Goal: Task Accomplishment & Management: Complete application form

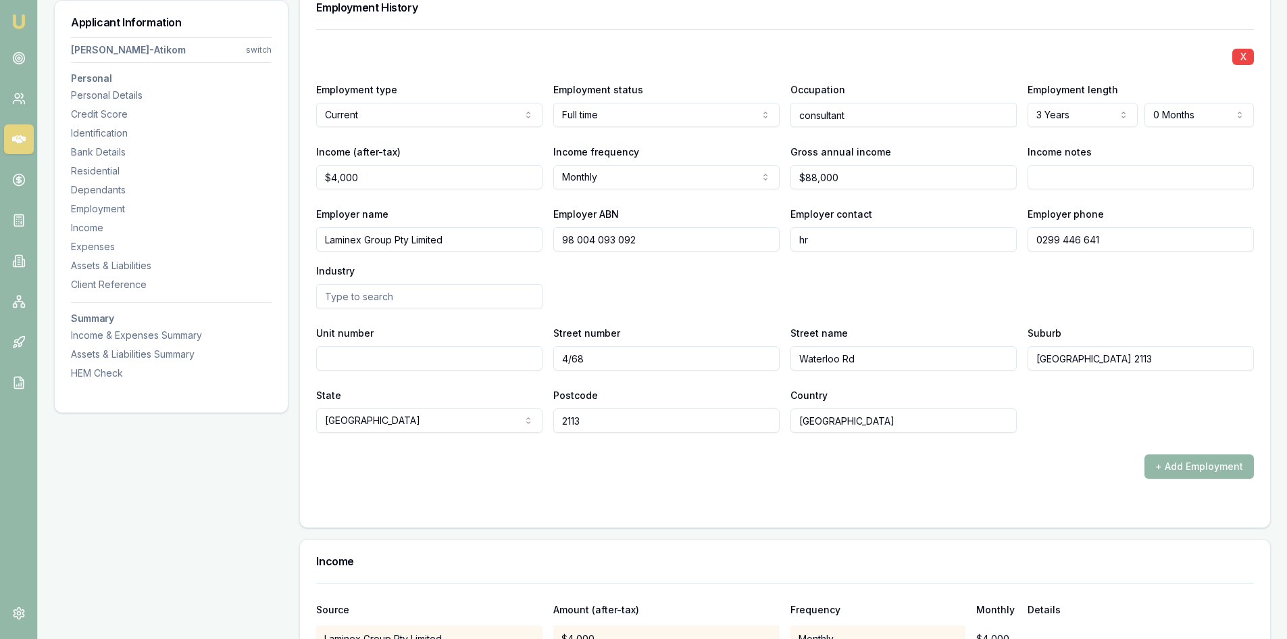
scroll to position [2095, 0]
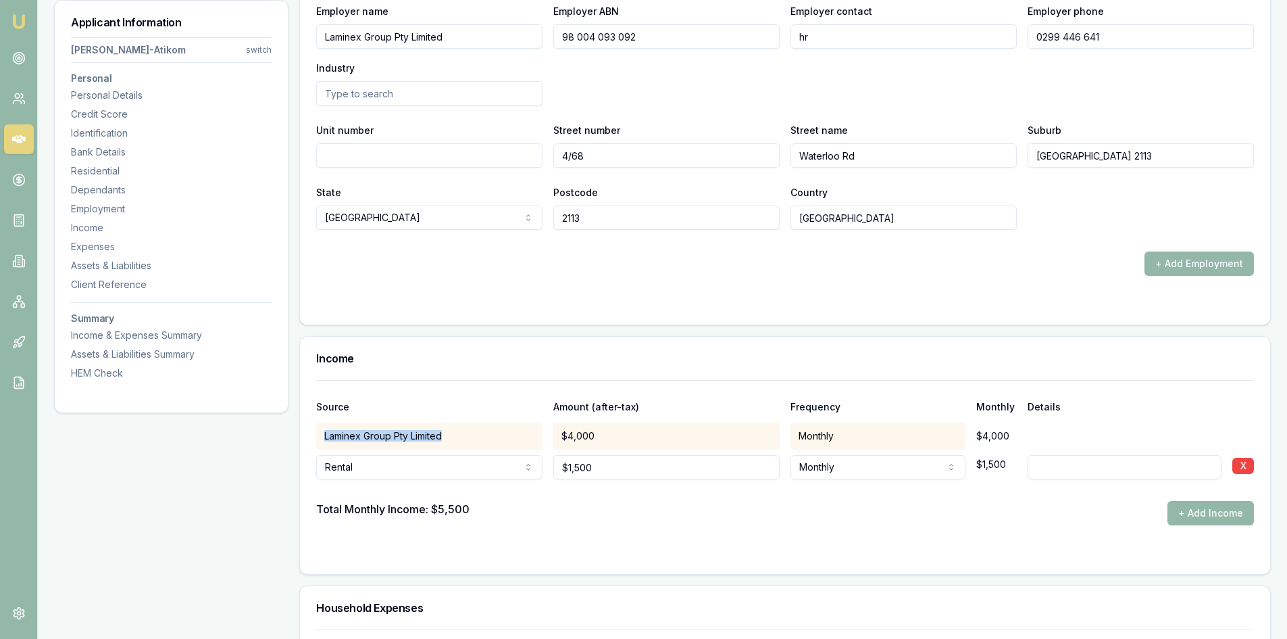
drag, startPoint x: 446, startPoint y: 434, endPoint x: 323, endPoint y: 441, distance: 123.2
click at [323, 441] on div "Laminex Group Pty Limited" at bounding box center [429, 435] width 226 height 27
copy div "Laminex Group Pty Limited"
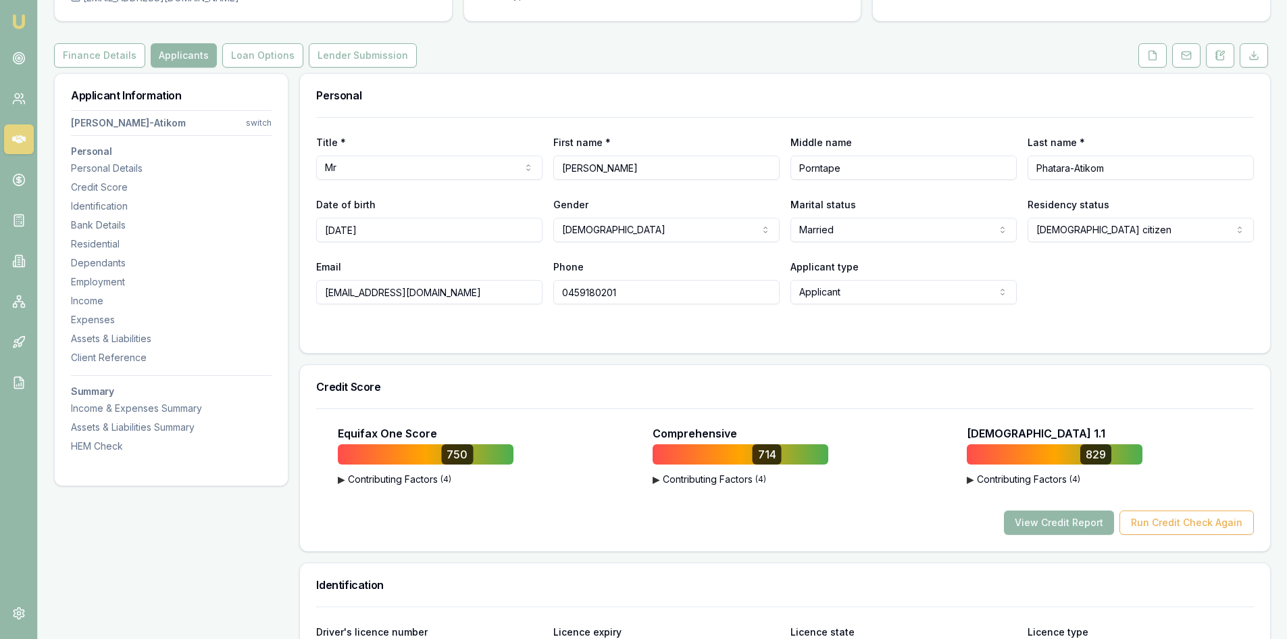
scroll to position [0, 0]
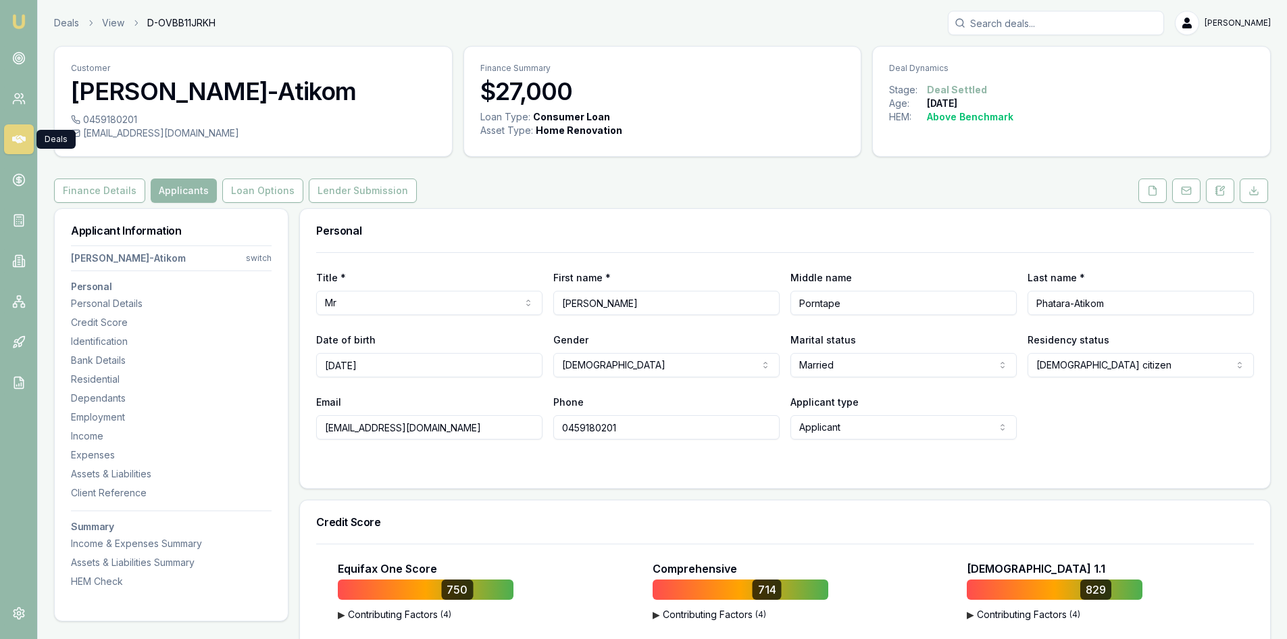
click at [20, 138] on icon at bounding box center [19, 139] width 14 height 8
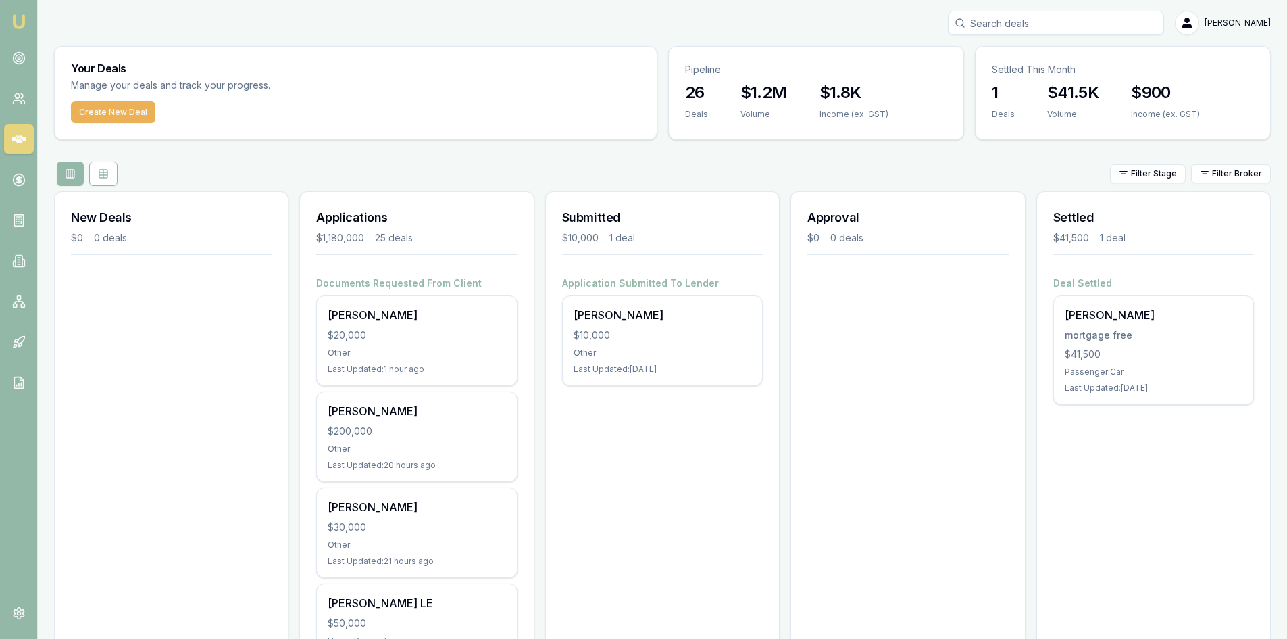
click at [1003, 26] on input "Search deals" at bounding box center [1056, 23] width 216 height 24
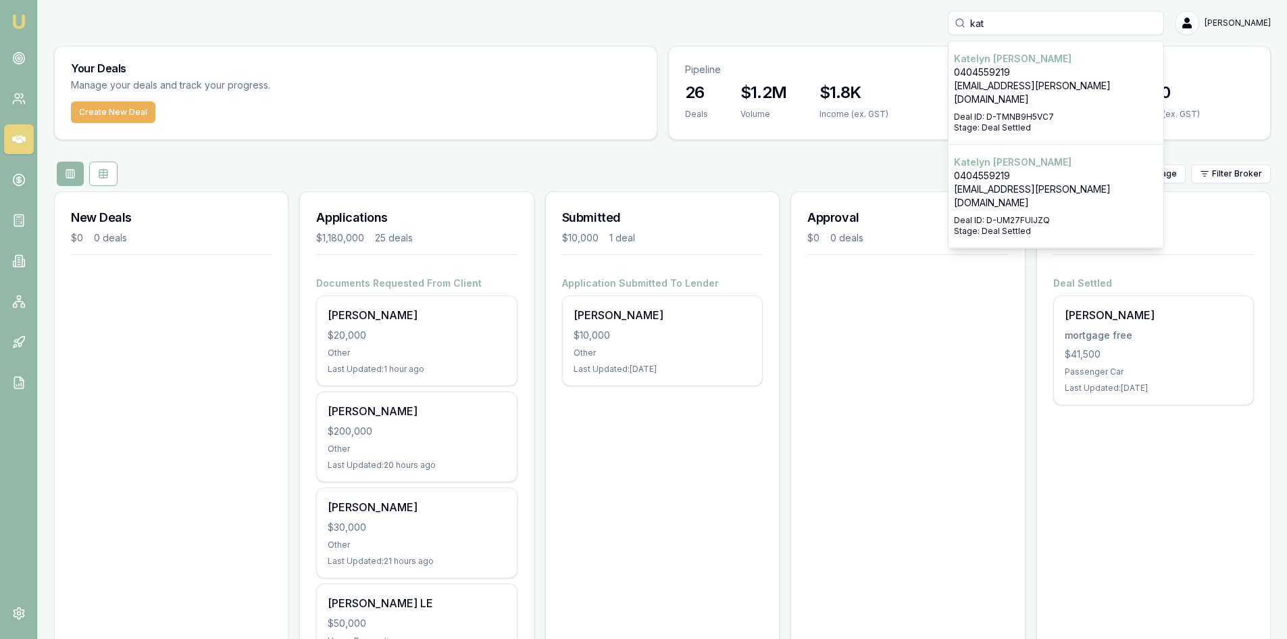
type input "kat"
click at [1034, 61] on p "[PERSON_NAME]" at bounding box center [1056, 59] width 204 height 14
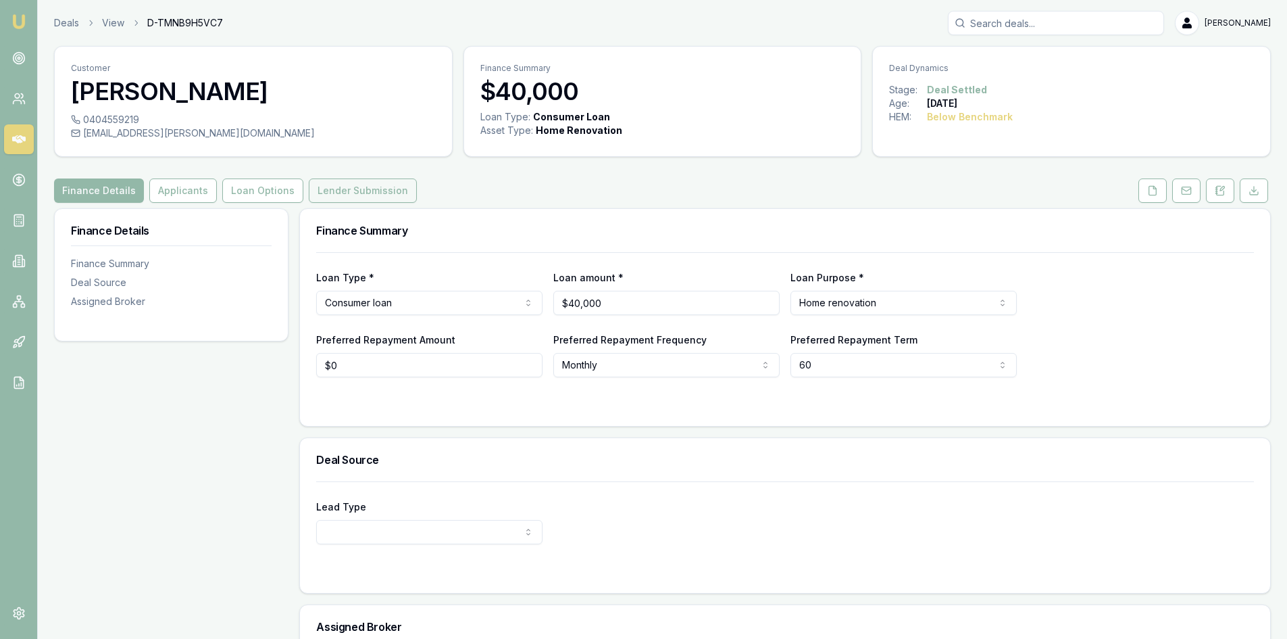
click at [345, 186] on button "Lender Submission" at bounding box center [363, 190] width 108 height 24
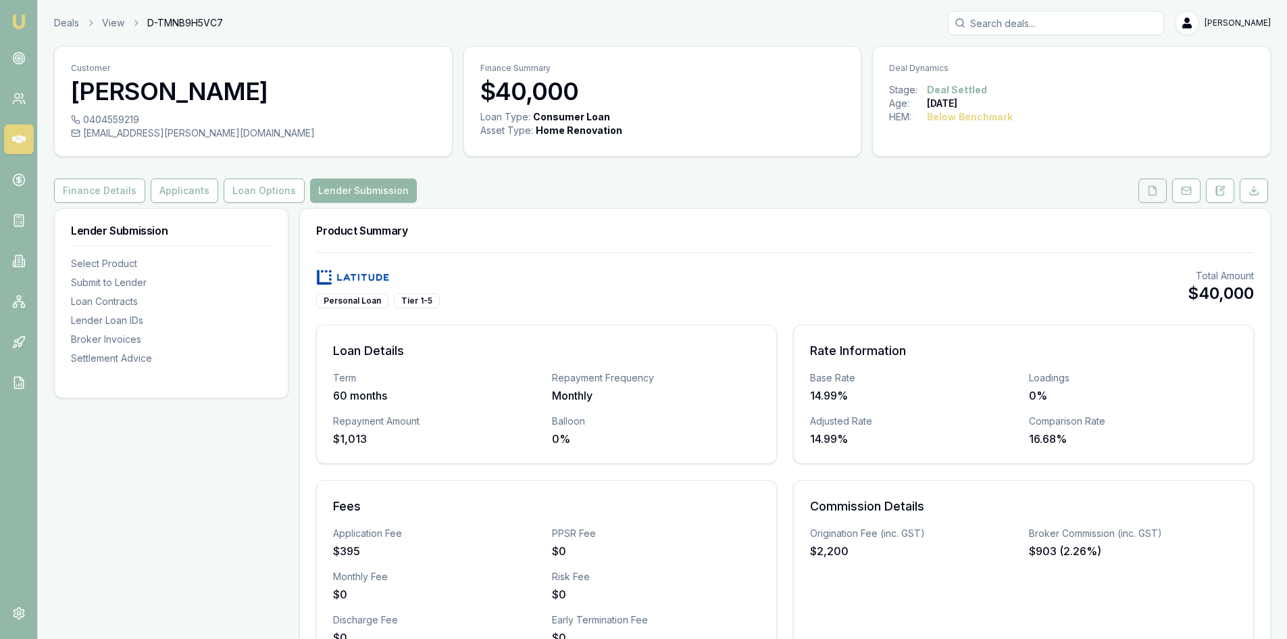
click at [1160, 193] on button at bounding box center [1152, 190] width 28 height 24
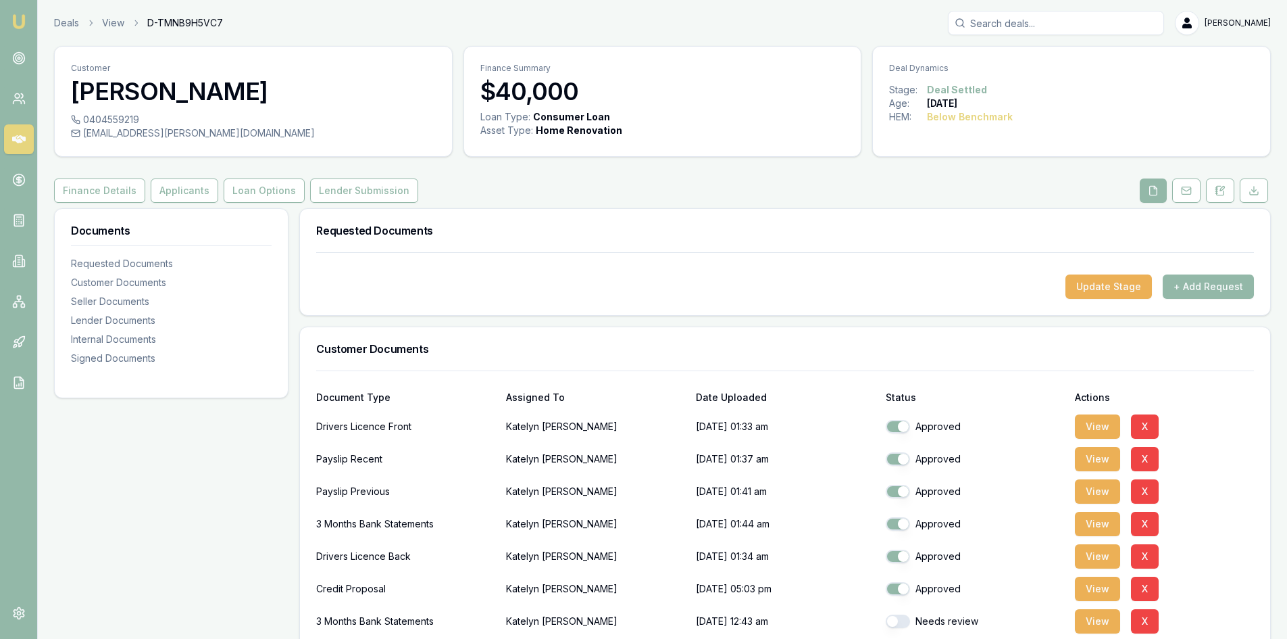
scroll to position [68, 0]
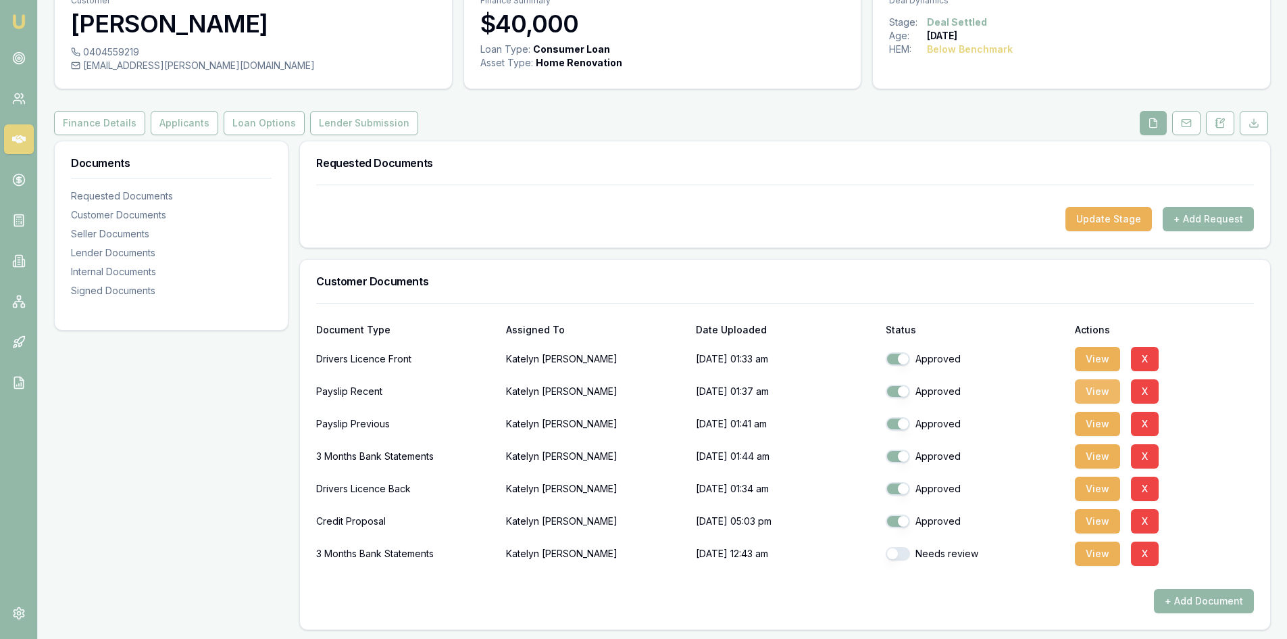
click at [1103, 392] on button "View" at bounding box center [1097, 391] width 45 height 24
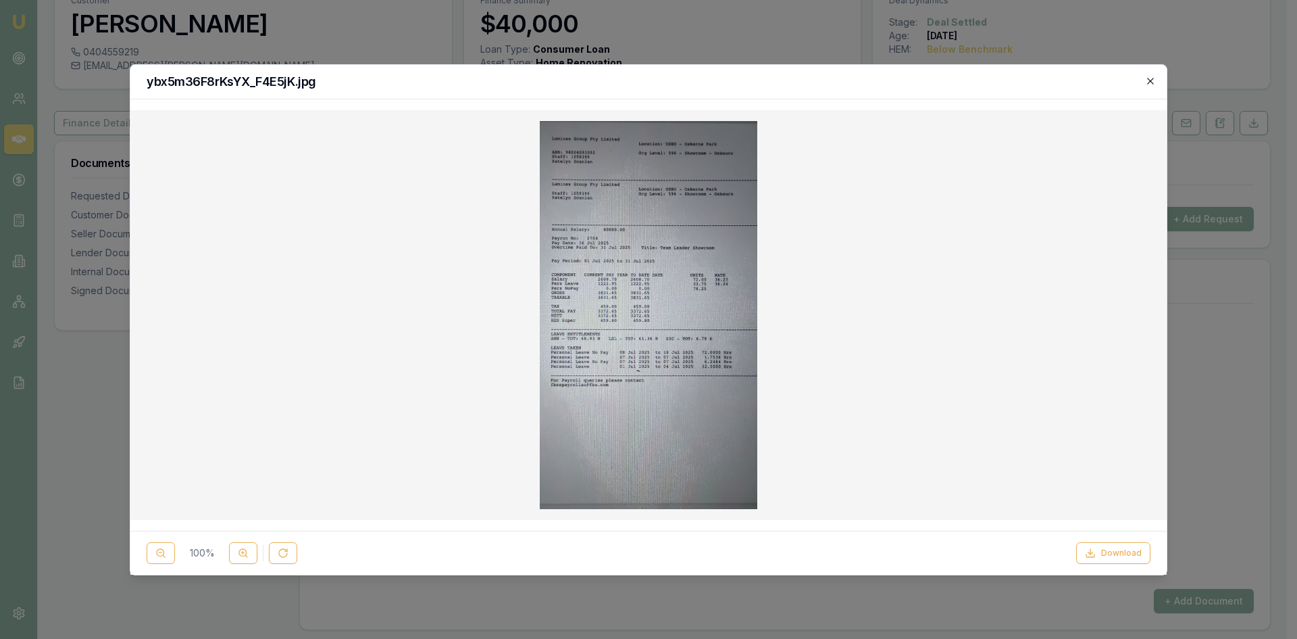
click at [1149, 78] on icon "button" at bounding box center [1150, 81] width 11 height 11
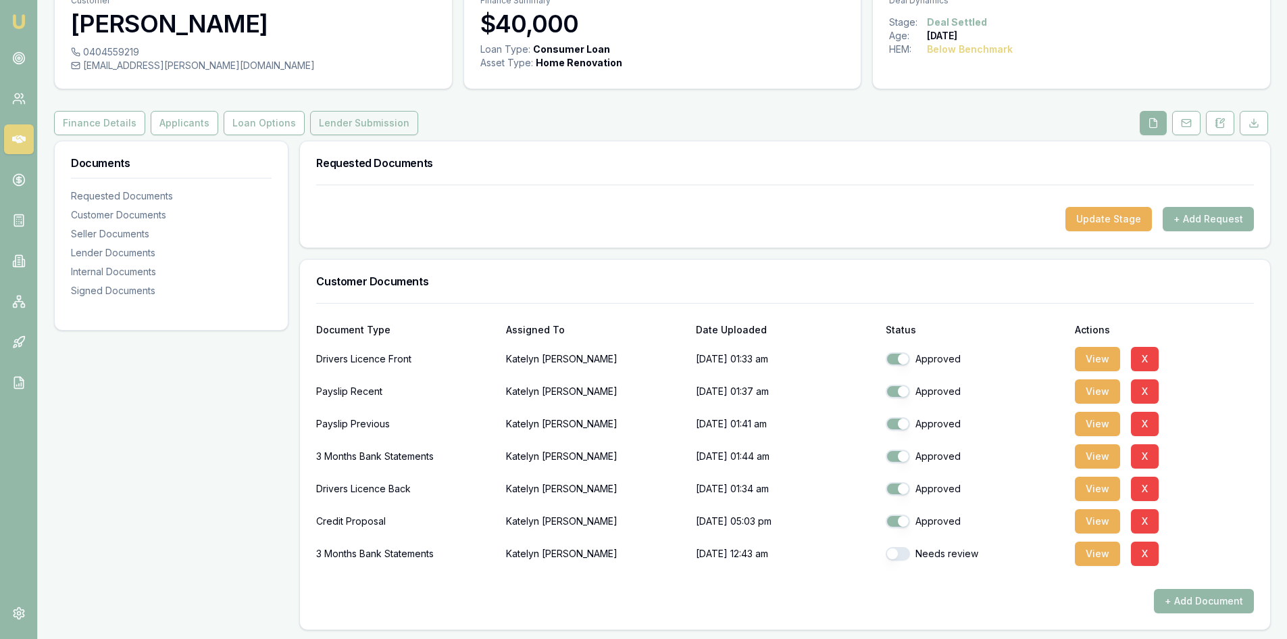
scroll to position [0, 0]
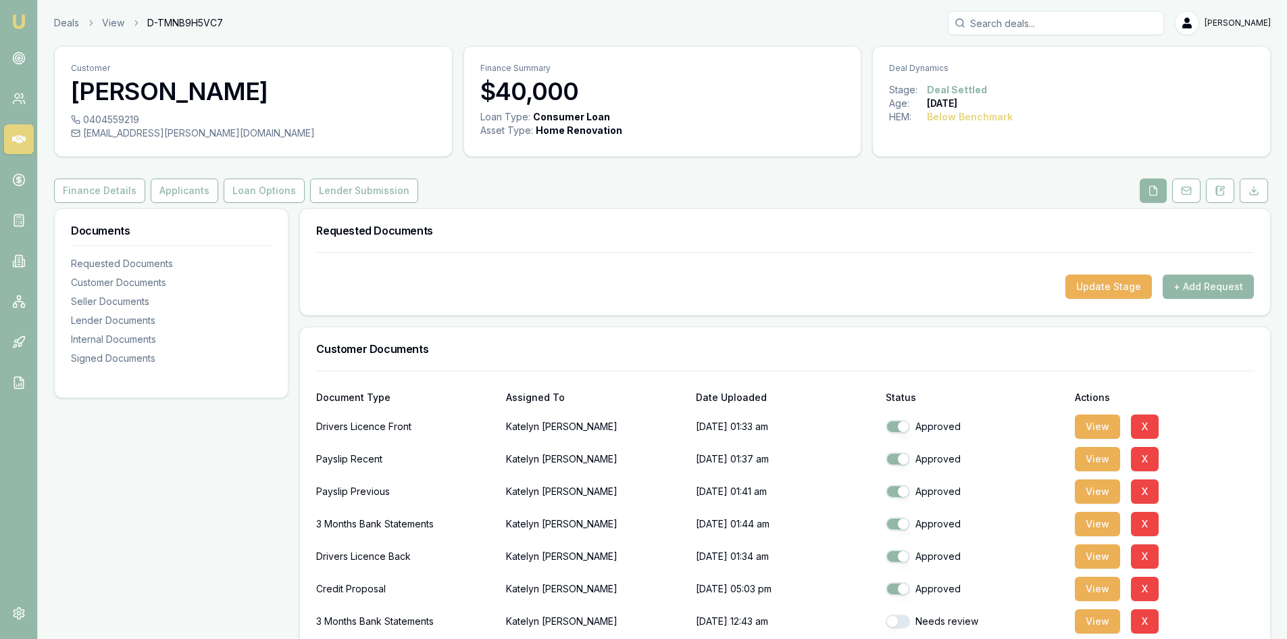
click at [997, 26] on input "Search deals" at bounding box center [1056, 23] width 216 height 24
type input "pau"
click at [1006, 76] on p "0459180201" at bounding box center [1056, 73] width 204 height 14
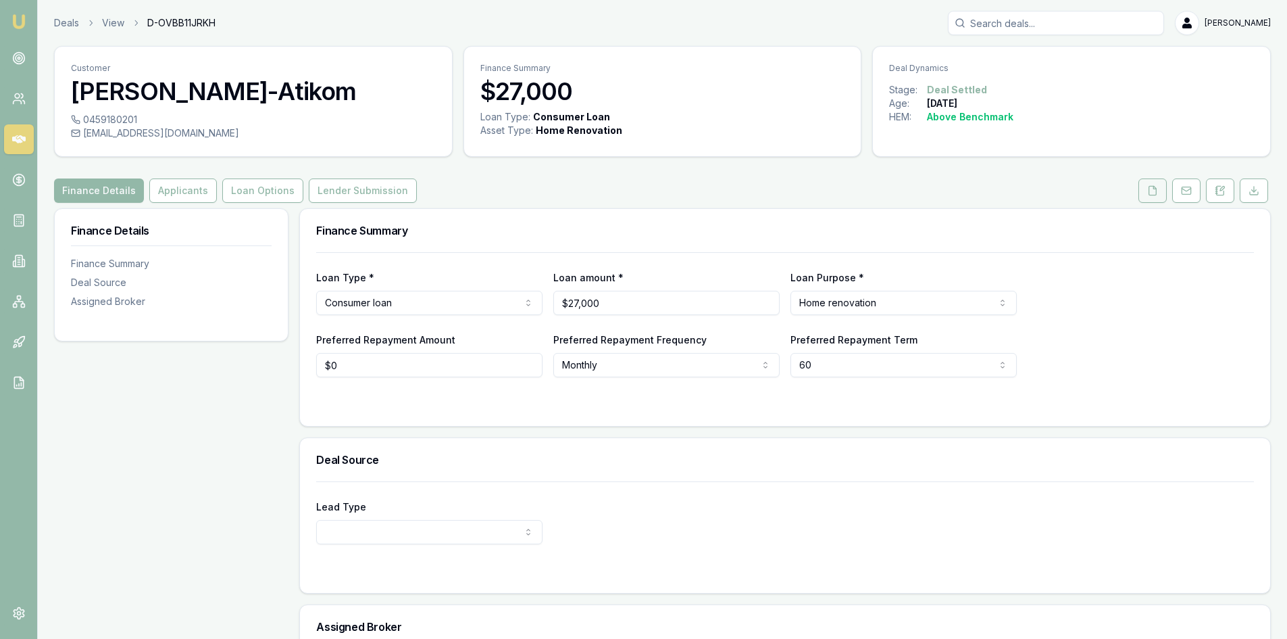
click at [1155, 190] on icon at bounding box center [1152, 190] width 11 height 11
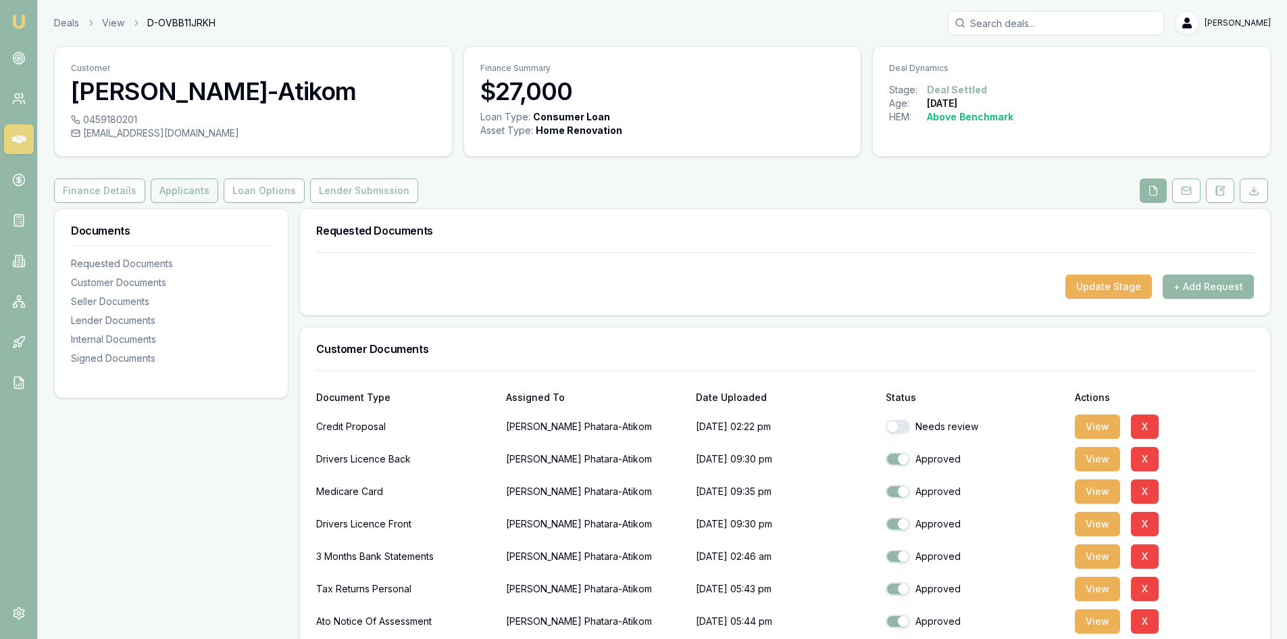
click at [172, 190] on button "Applicants" at bounding box center [185, 190] width 68 height 24
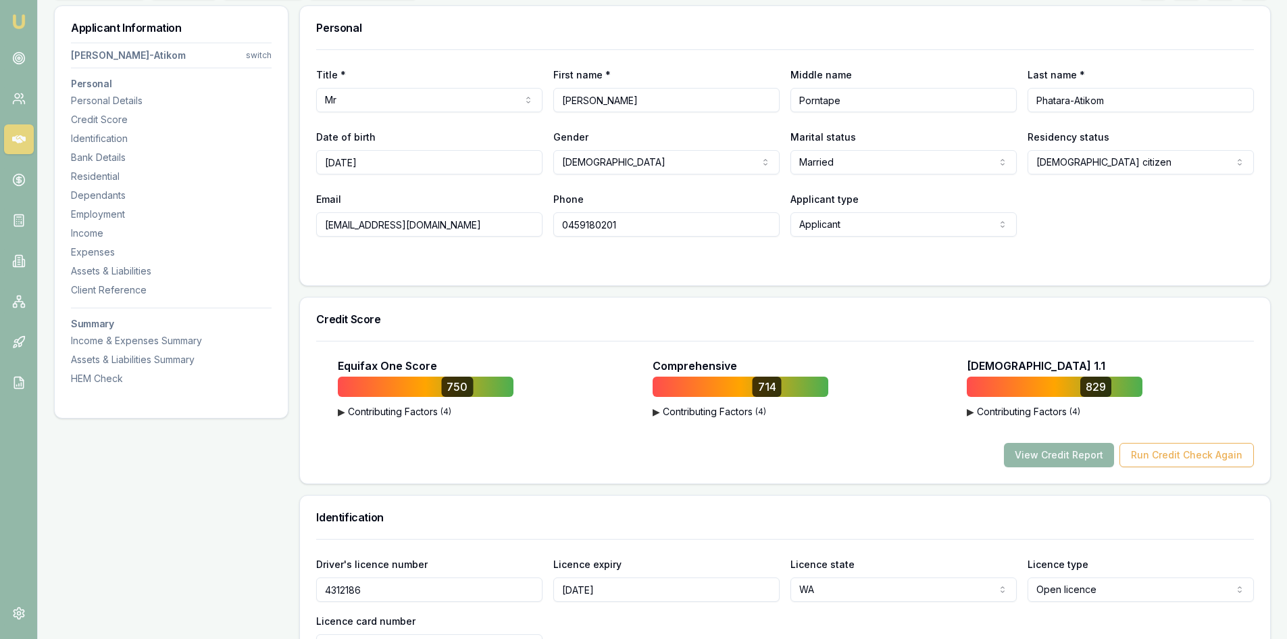
scroll to position [270, 0]
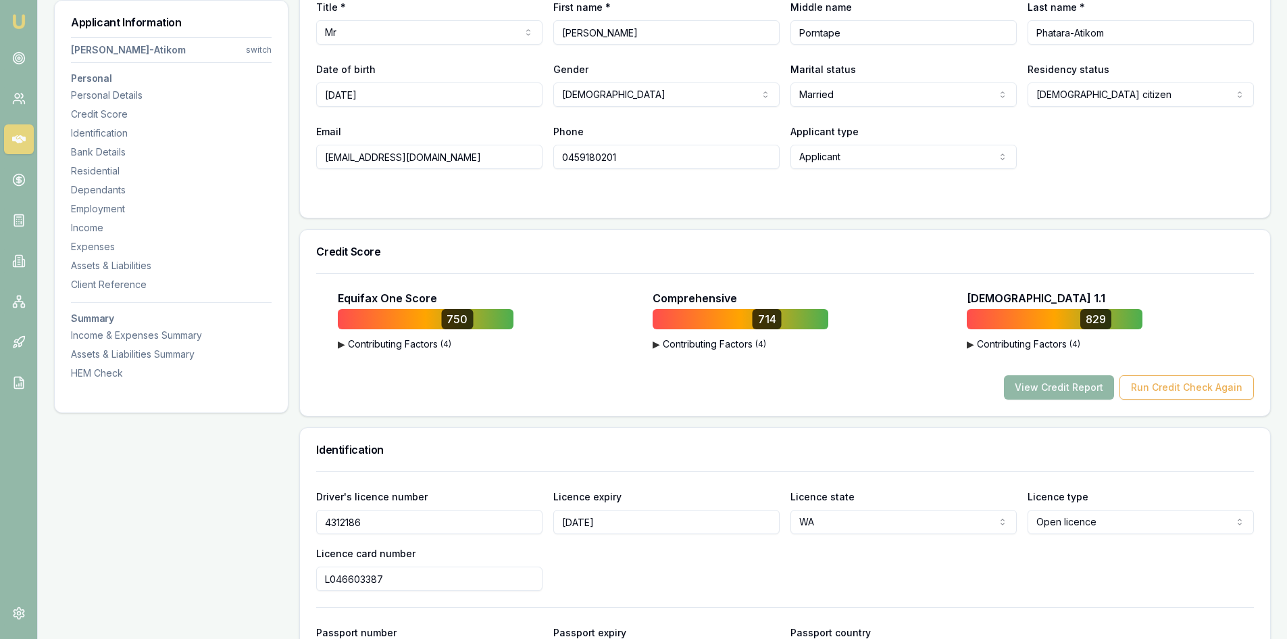
click at [1038, 395] on button "View Credit Report" at bounding box center [1059, 387] width 110 height 24
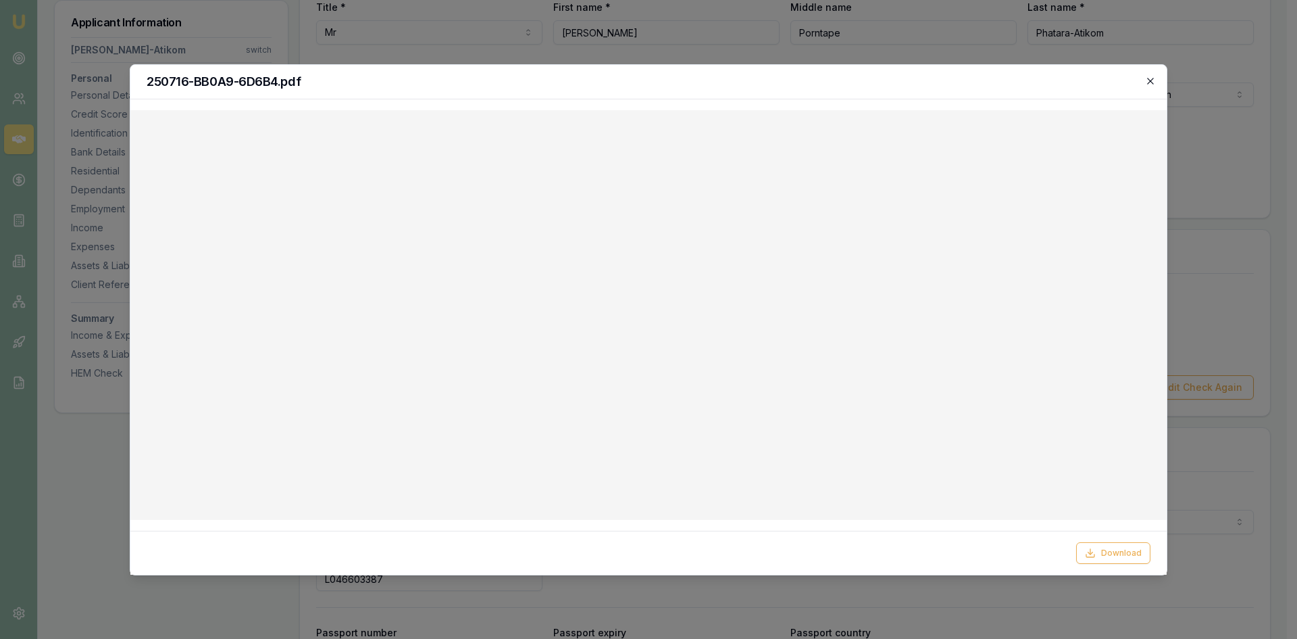
click at [1151, 76] on icon "button" at bounding box center [1150, 81] width 11 height 11
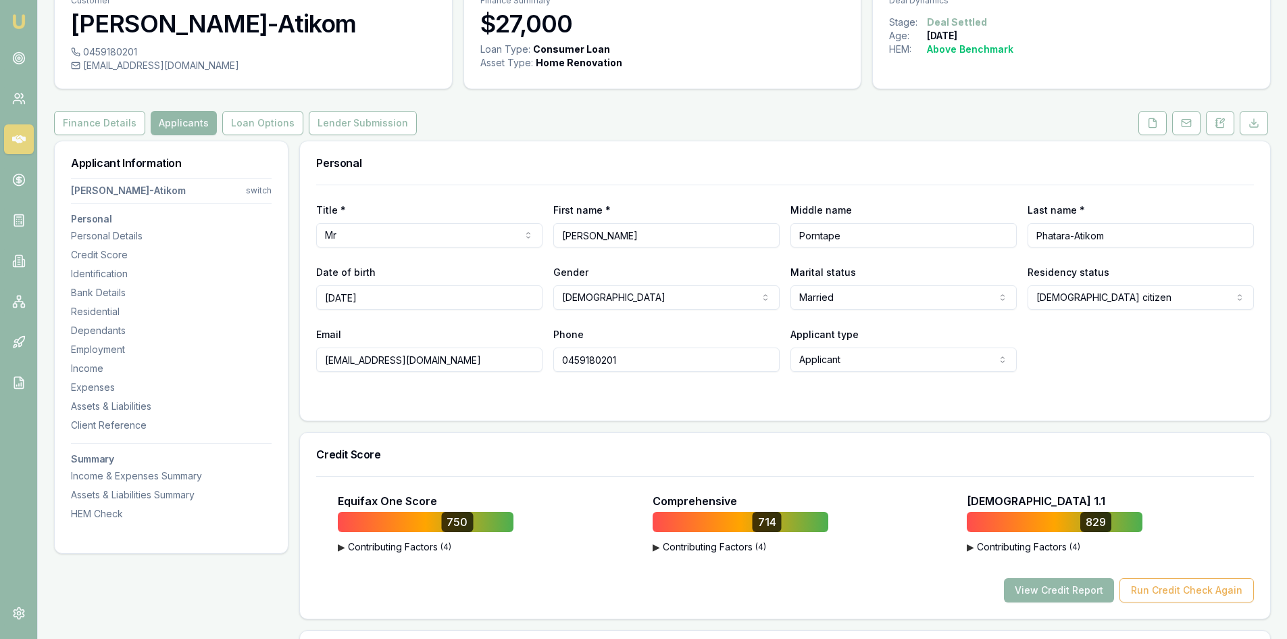
scroll to position [0, 0]
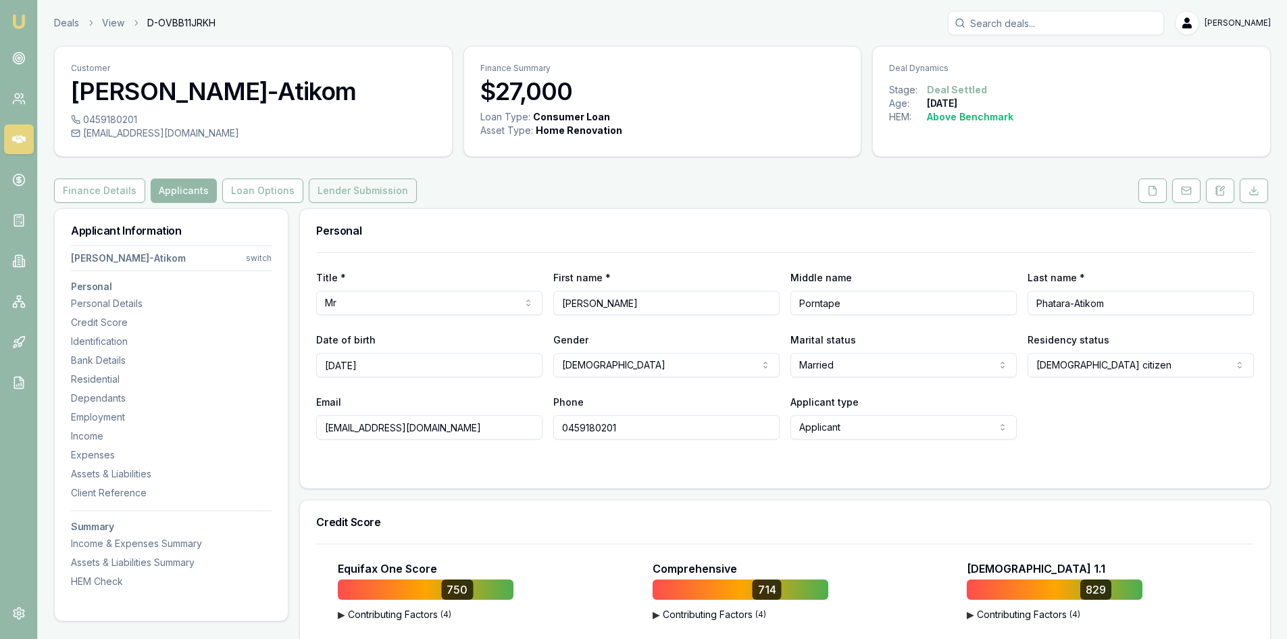
click at [353, 191] on button "Lender Submission" at bounding box center [363, 190] width 108 height 24
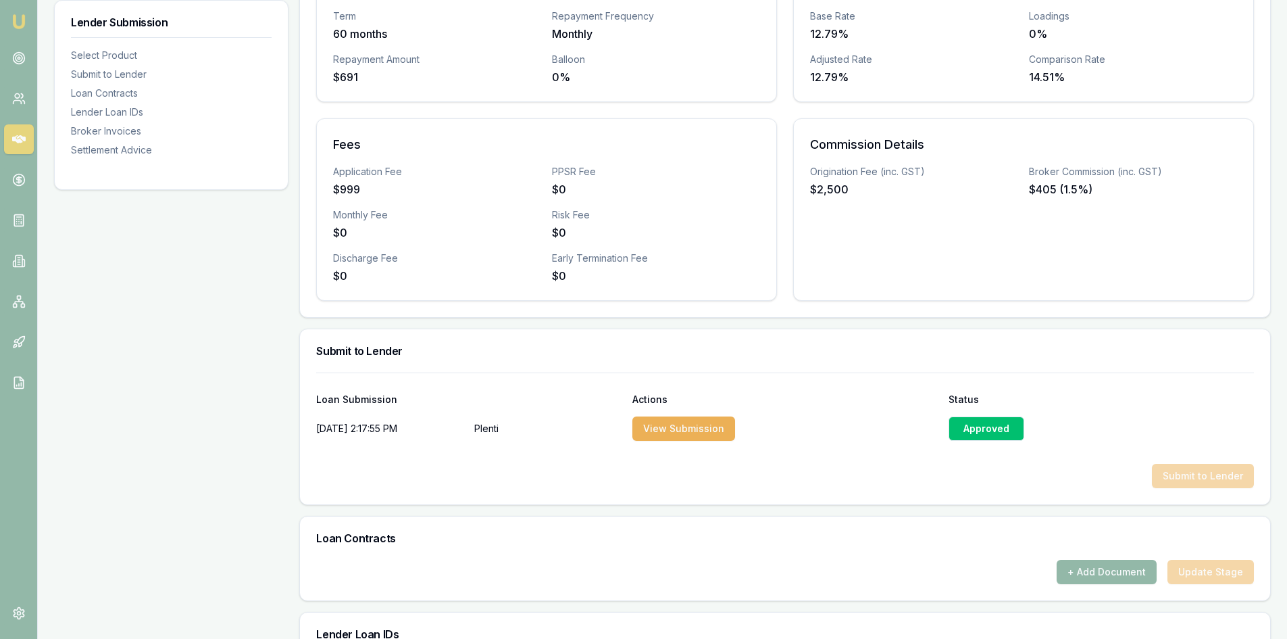
scroll to position [91, 0]
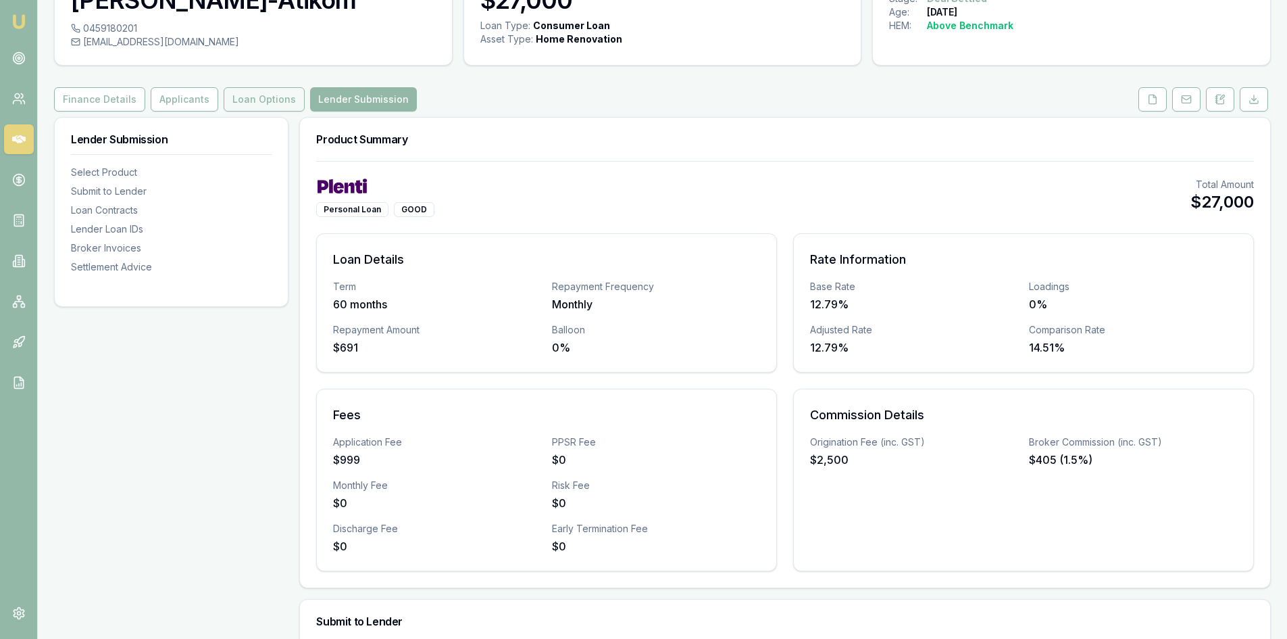
click at [255, 101] on button "Loan Options" at bounding box center [264, 99] width 81 height 24
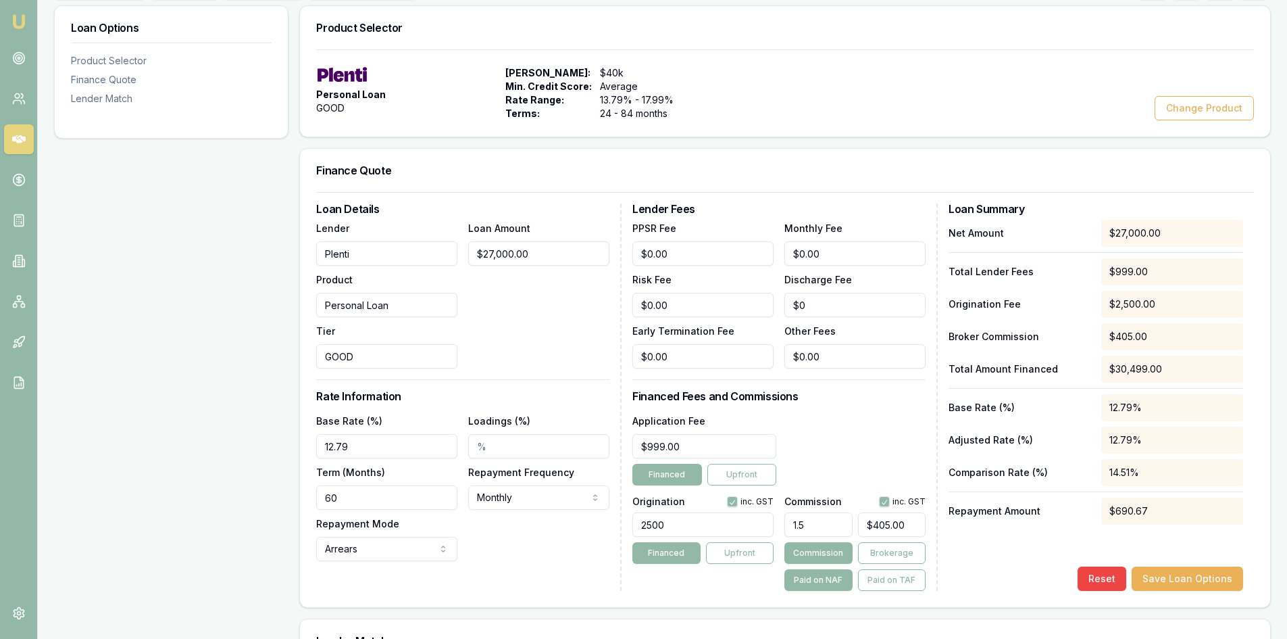
scroll to position [68, 0]
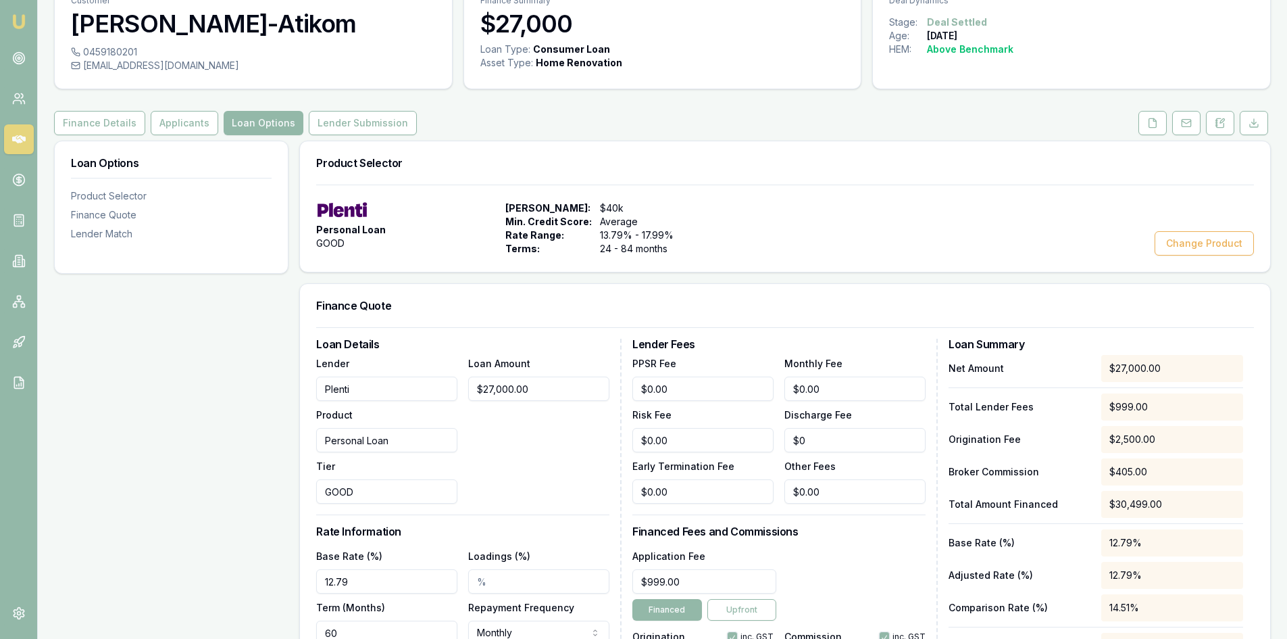
drag, startPoint x: 1149, startPoint y: 122, endPoint x: 1132, endPoint y: 129, distance: 18.5
click at [1149, 122] on icon at bounding box center [1152, 122] width 7 height 9
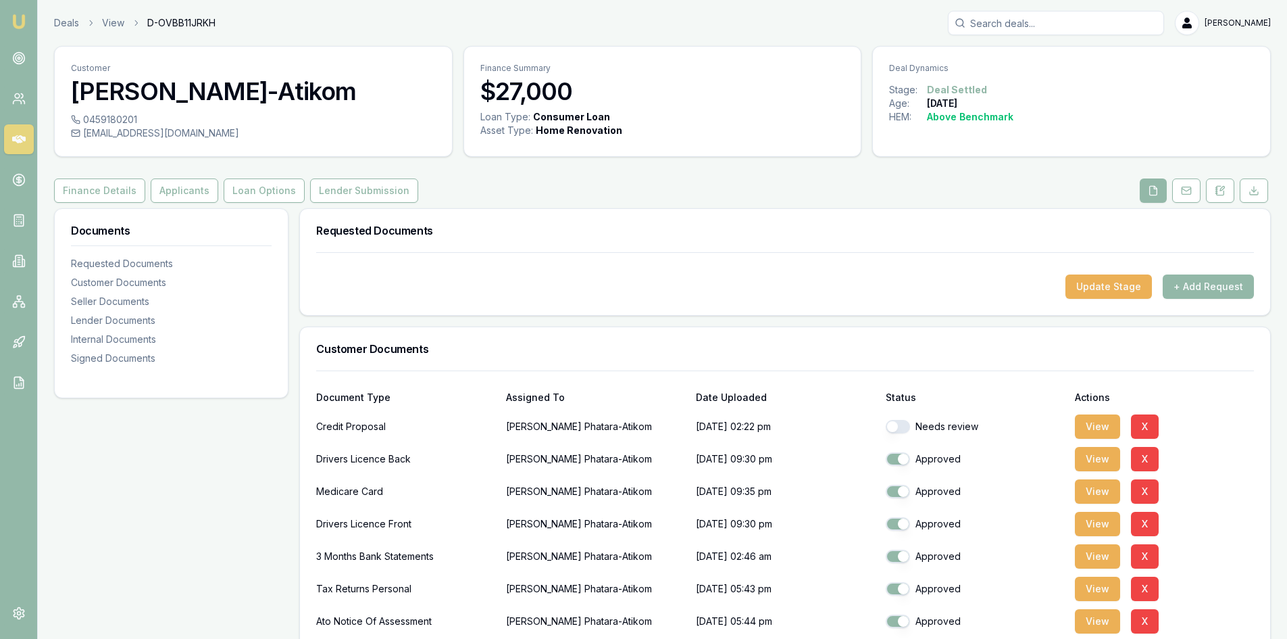
click at [1078, 22] on input "Search deals" at bounding box center [1056, 23] width 216 height 24
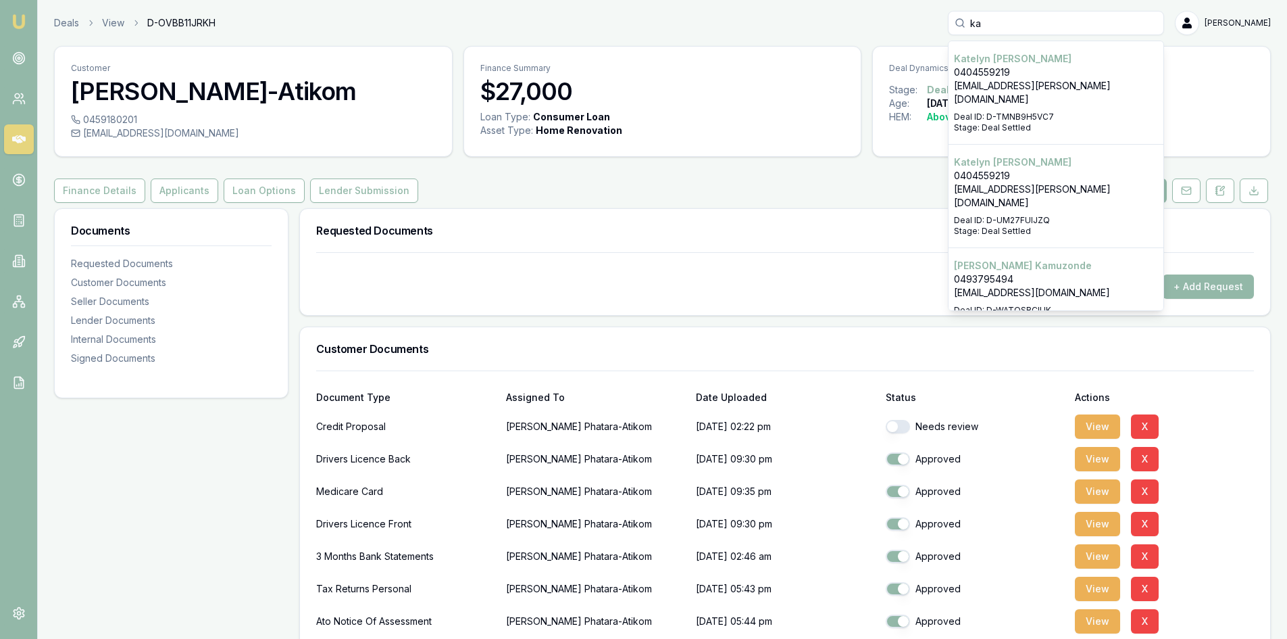
type input "ka"
click at [1092, 61] on p "[PERSON_NAME]" at bounding box center [1056, 59] width 204 height 14
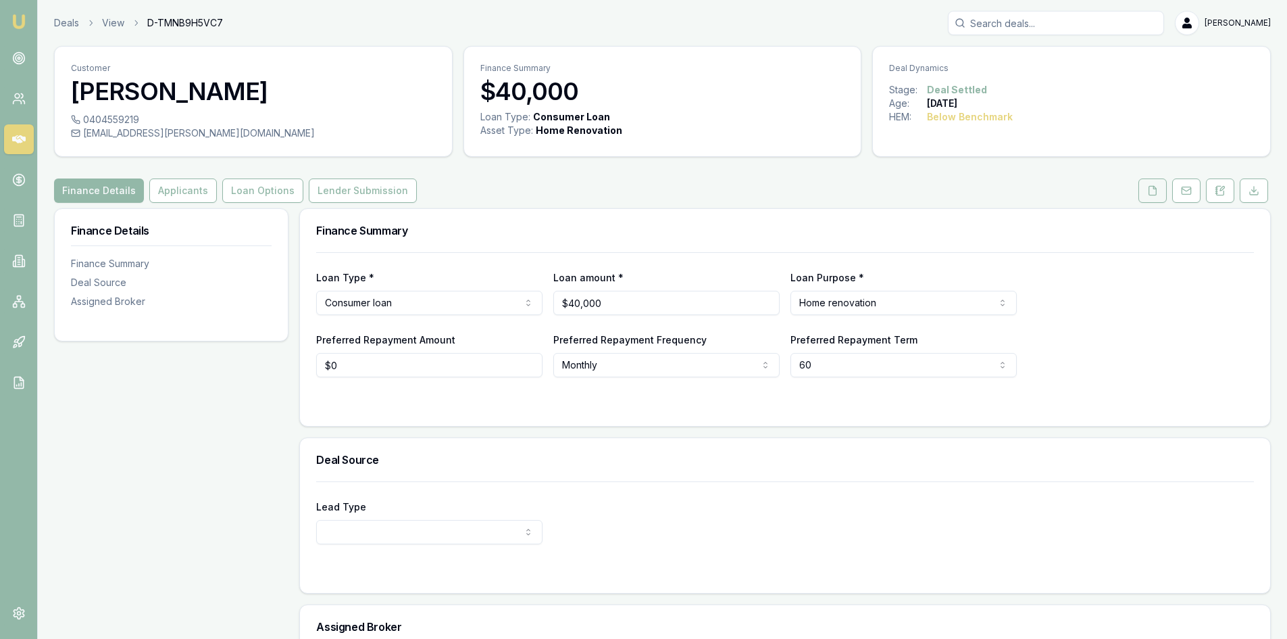
click at [1149, 193] on icon at bounding box center [1152, 190] width 7 height 9
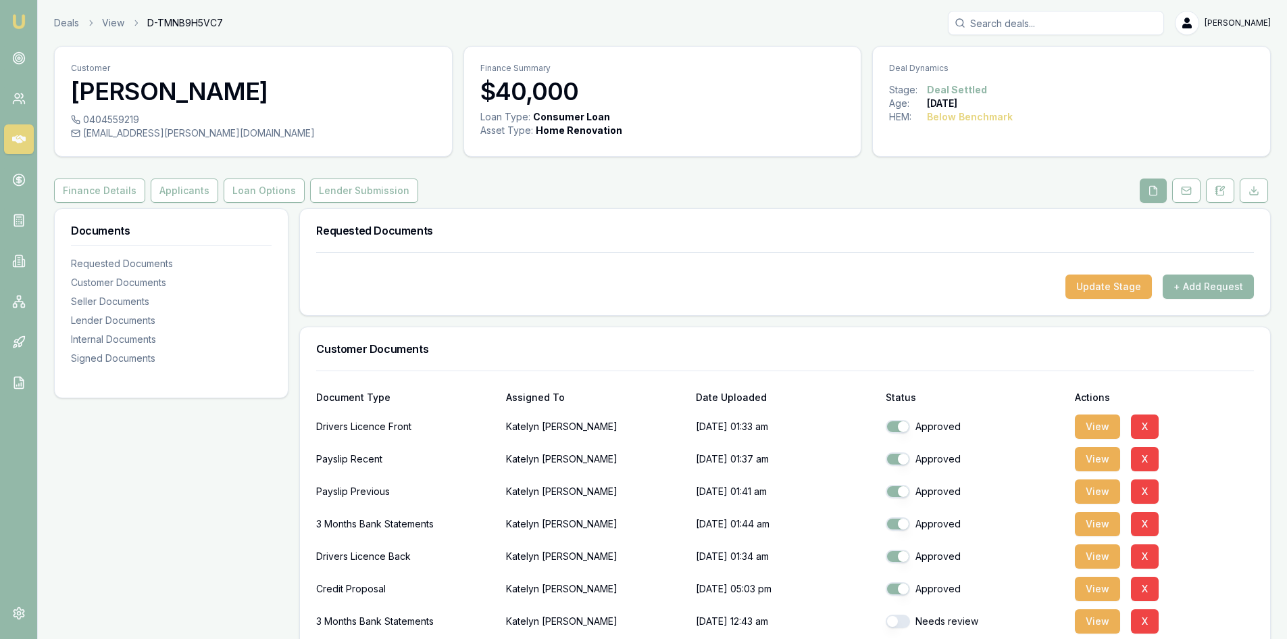
scroll to position [135, 0]
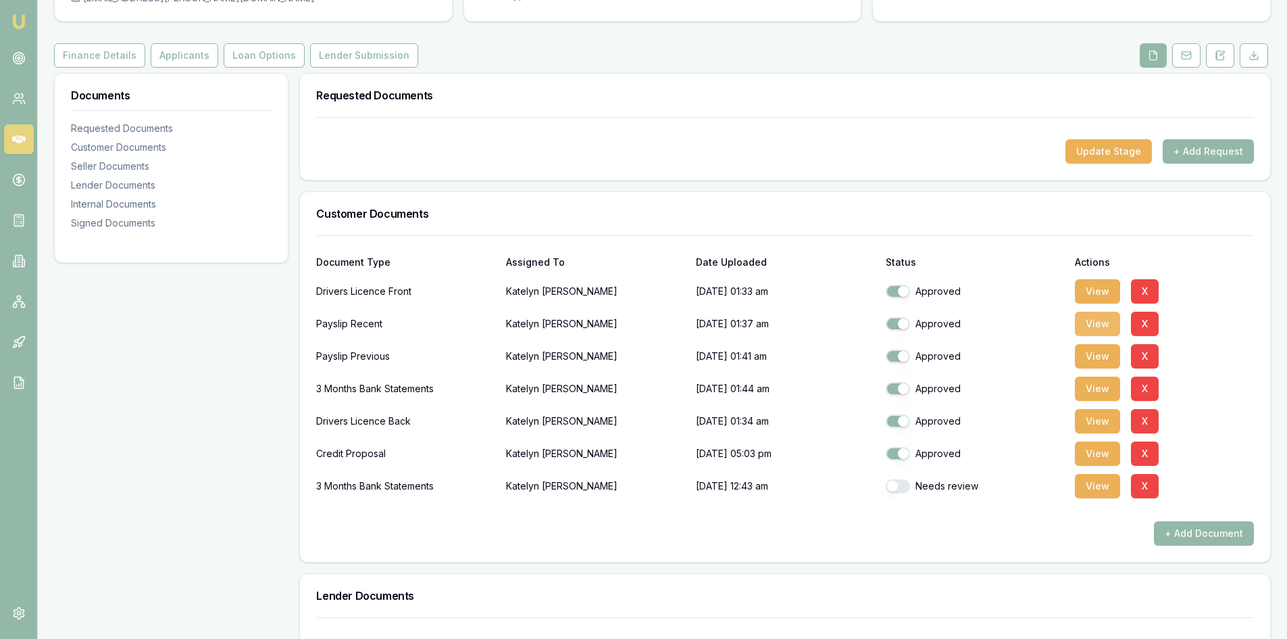
click at [1101, 324] on button "View" at bounding box center [1097, 323] width 45 height 24
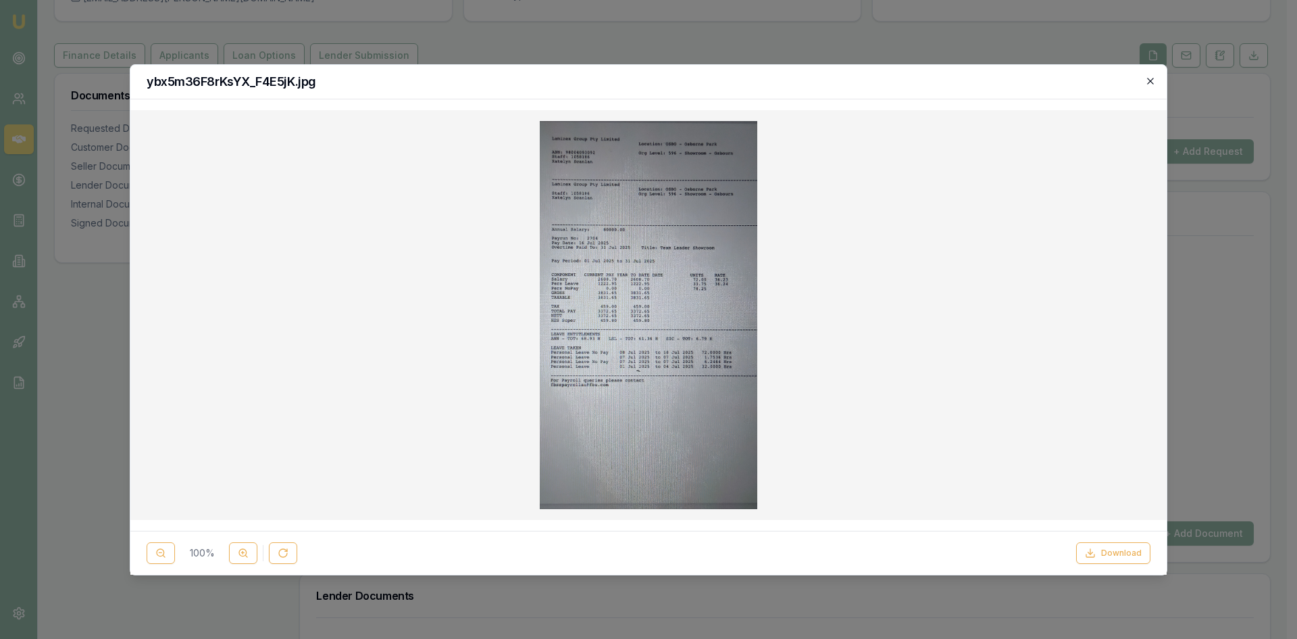
click at [1151, 82] on icon "button" at bounding box center [1150, 81] width 6 height 6
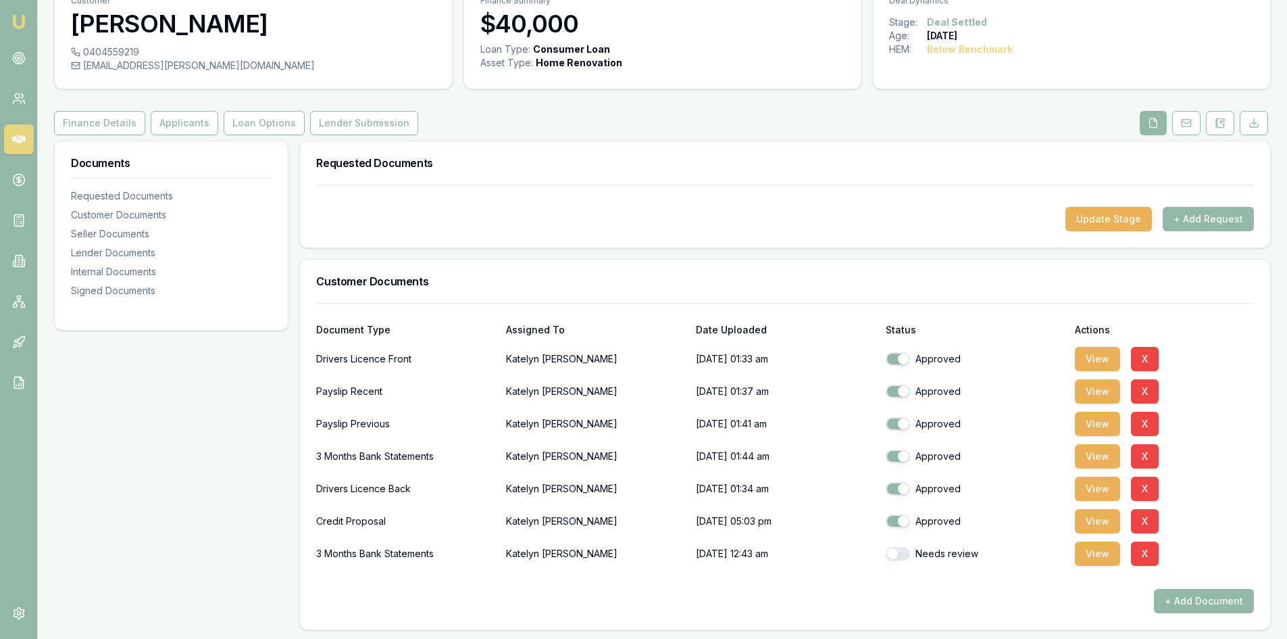
scroll to position [203, 0]
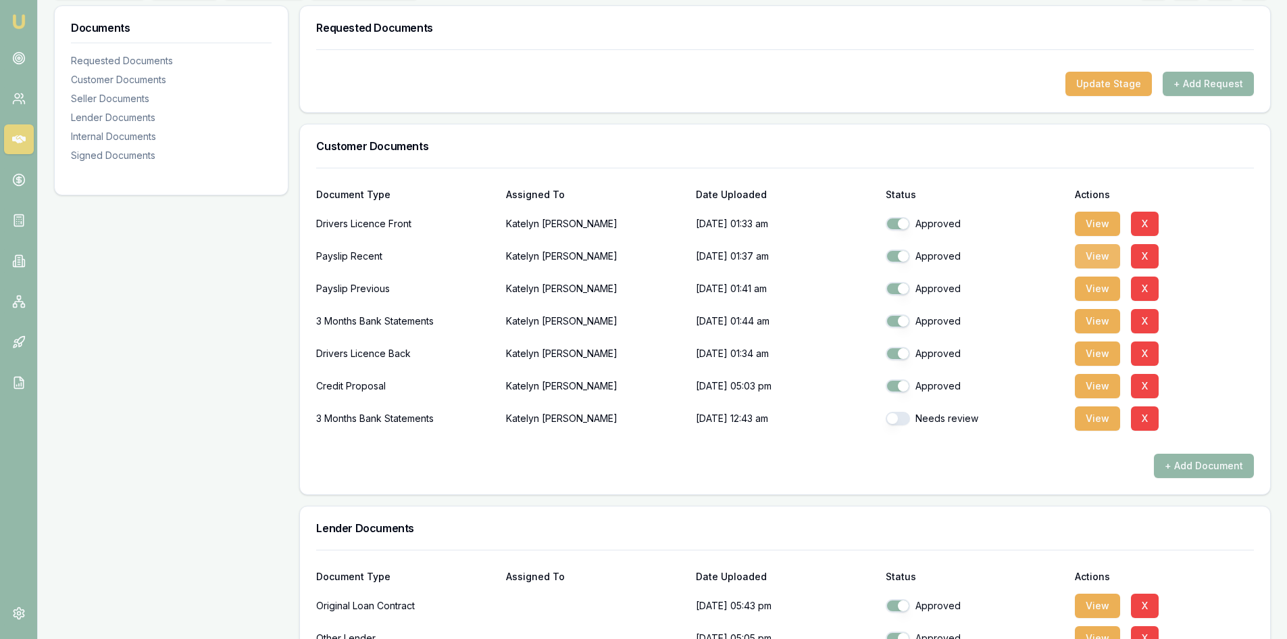
click at [1096, 255] on button "View" at bounding box center [1097, 256] width 45 height 24
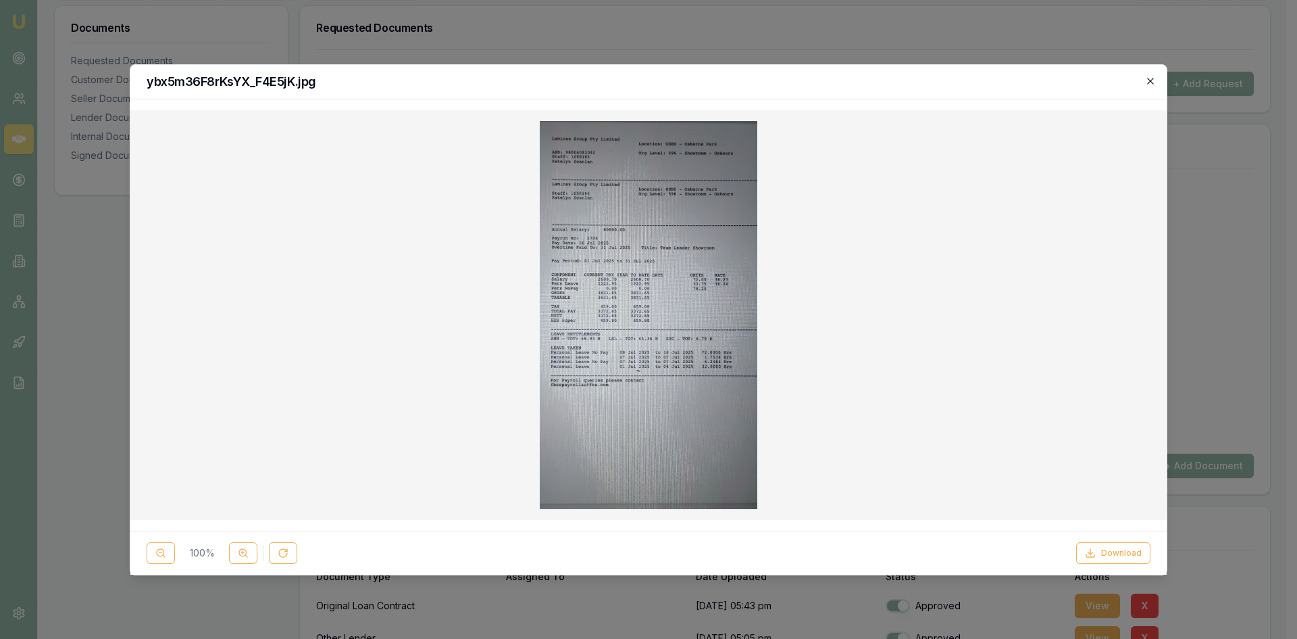
click at [1153, 82] on icon "button" at bounding box center [1150, 81] width 11 height 11
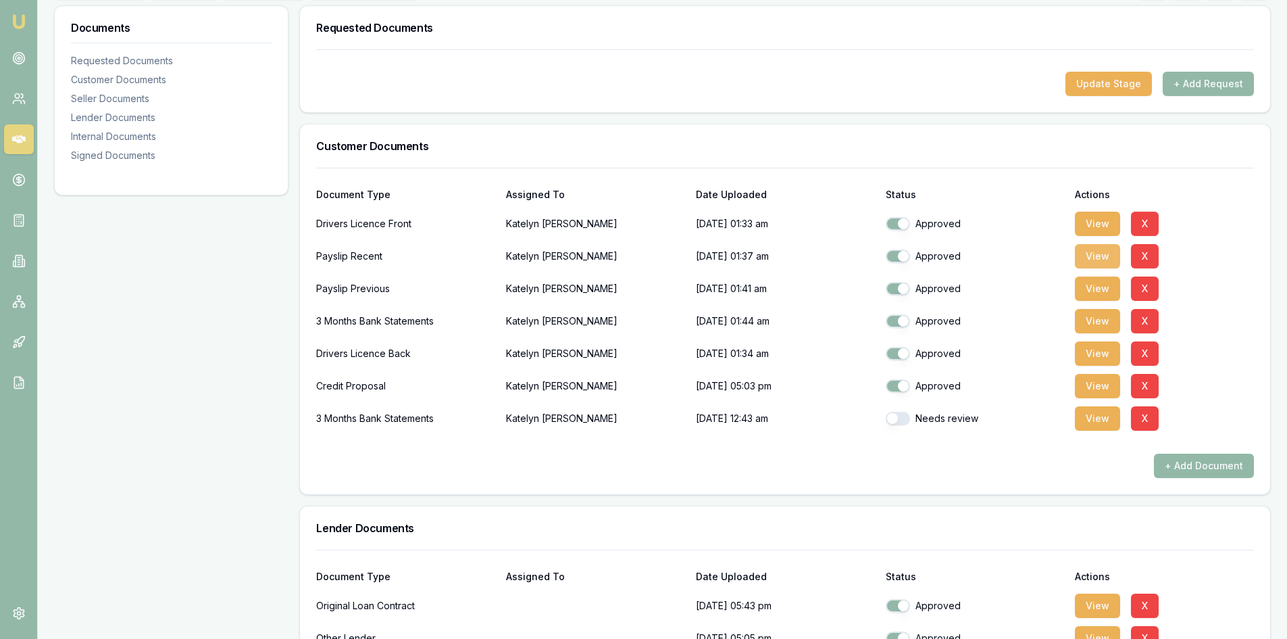
click at [1101, 254] on button "View" at bounding box center [1097, 256] width 45 height 24
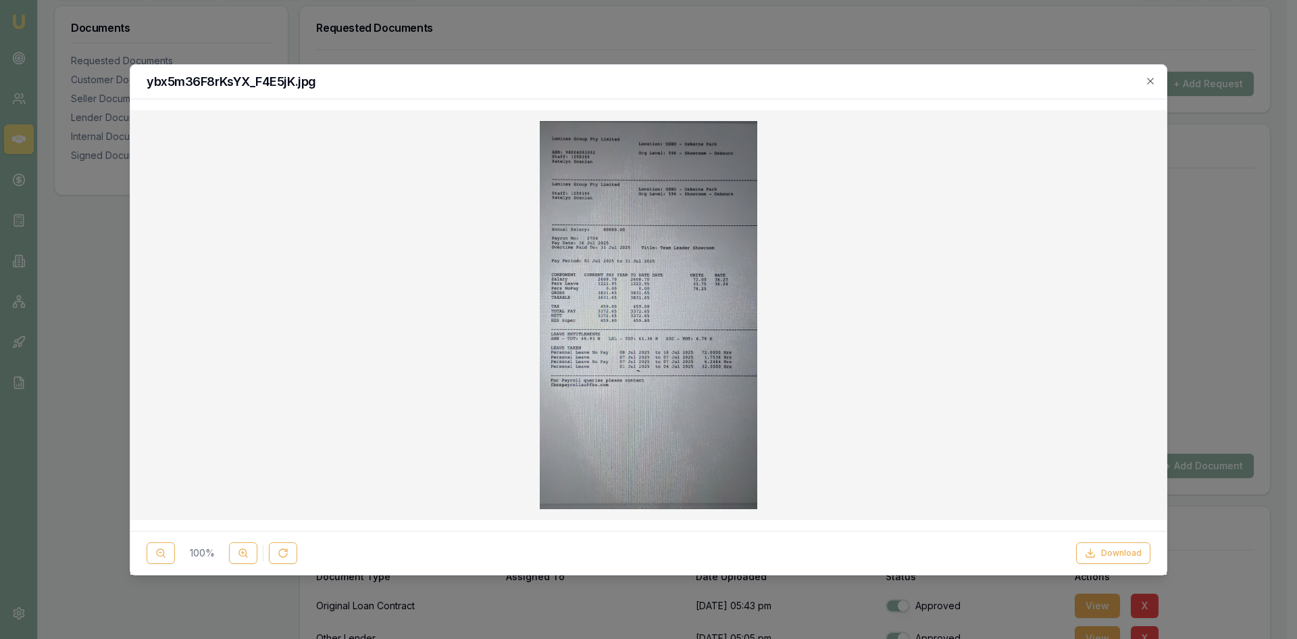
click at [1224, 240] on div at bounding box center [648, 319] width 1297 height 639
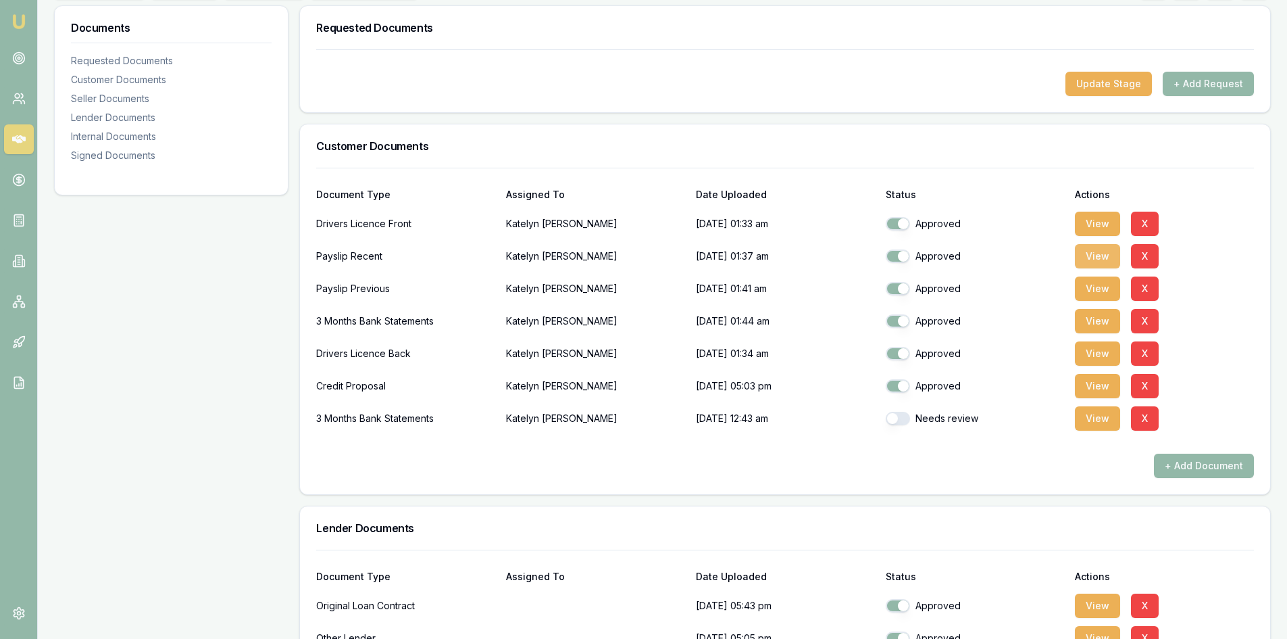
click at [1095, 258] on button "View" at bounding box center [1097, 256] width 45 height 24
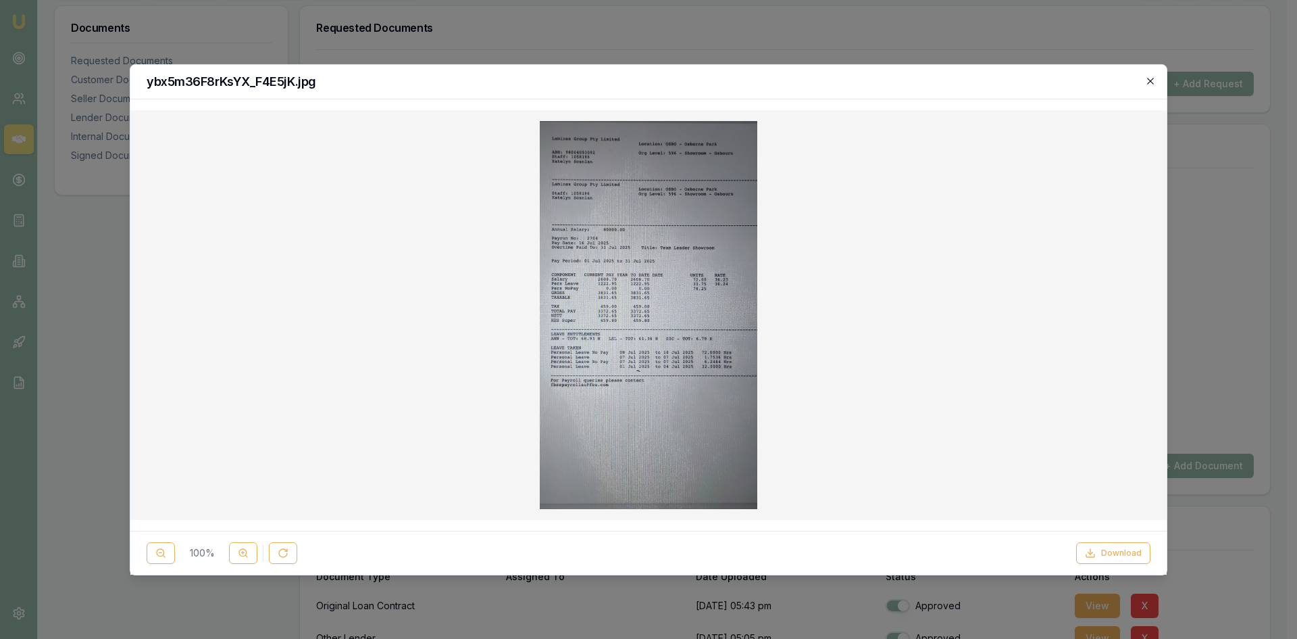
click at [1148, 81] on icon "button" at bounding box center [1150, 81] width 11 height 11
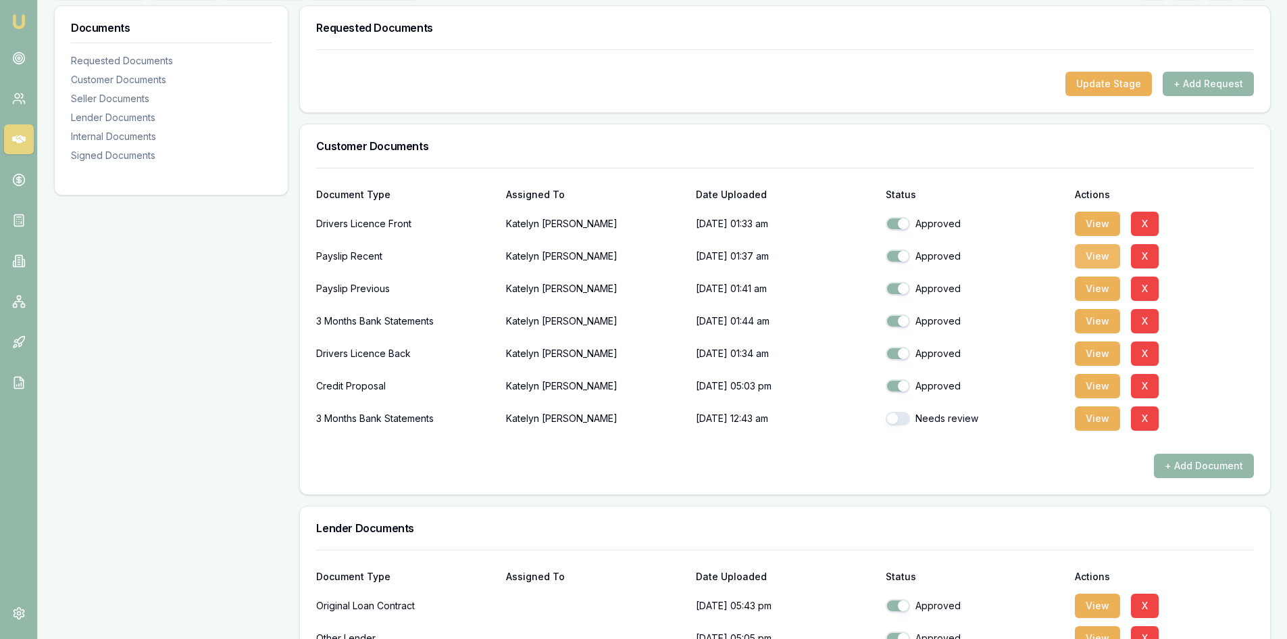
click at [1101, 259] on button "View" at bounding box center [1097, 256] width 45 height 24
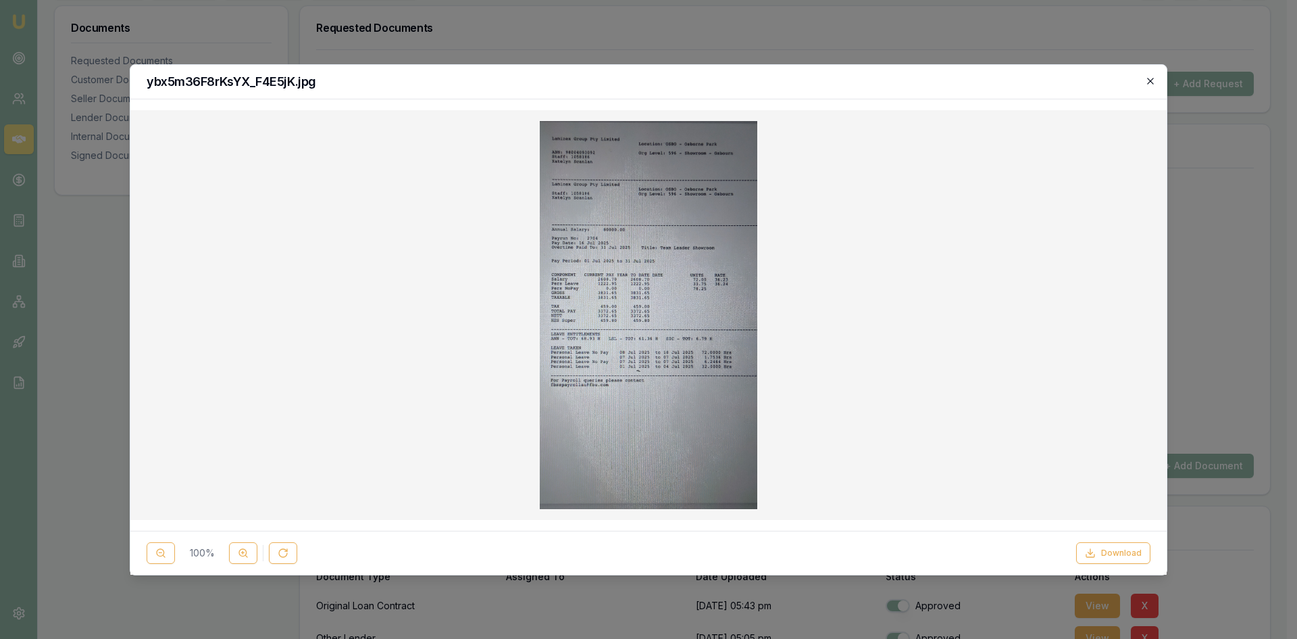
click at [1149, 82] on icon "button" at bounding box center [1150, 81] width 6 height 6
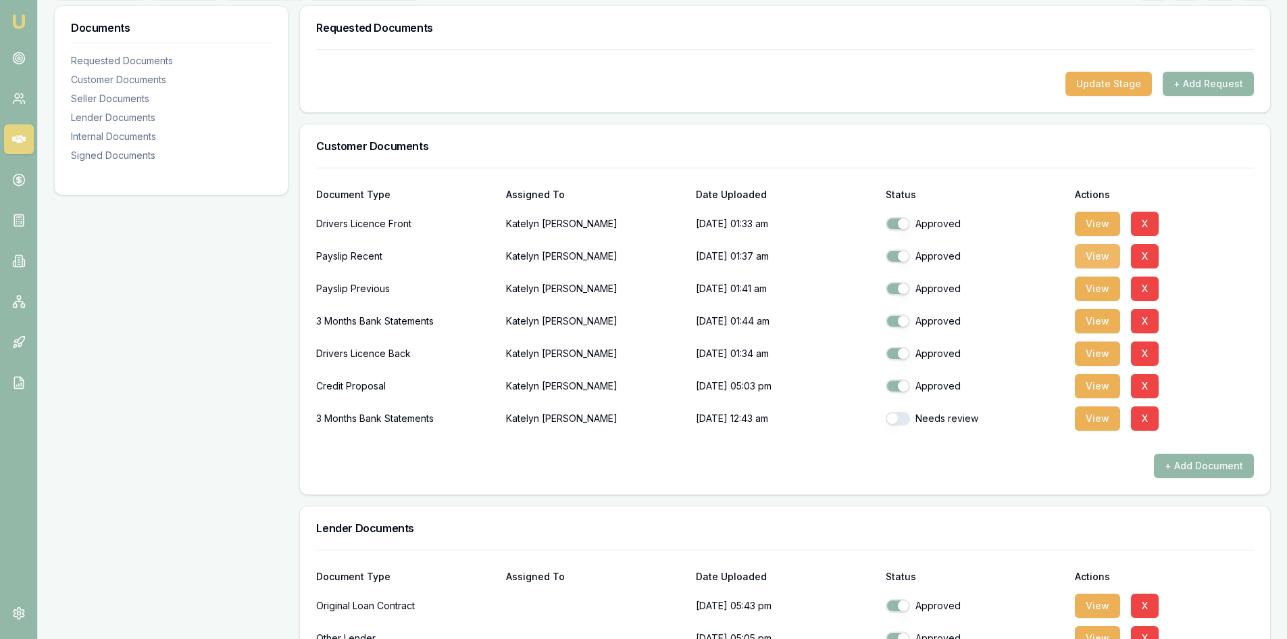
click at [1086, 255] on button "View" at bounding box center [1097, 256] width 45 height 24
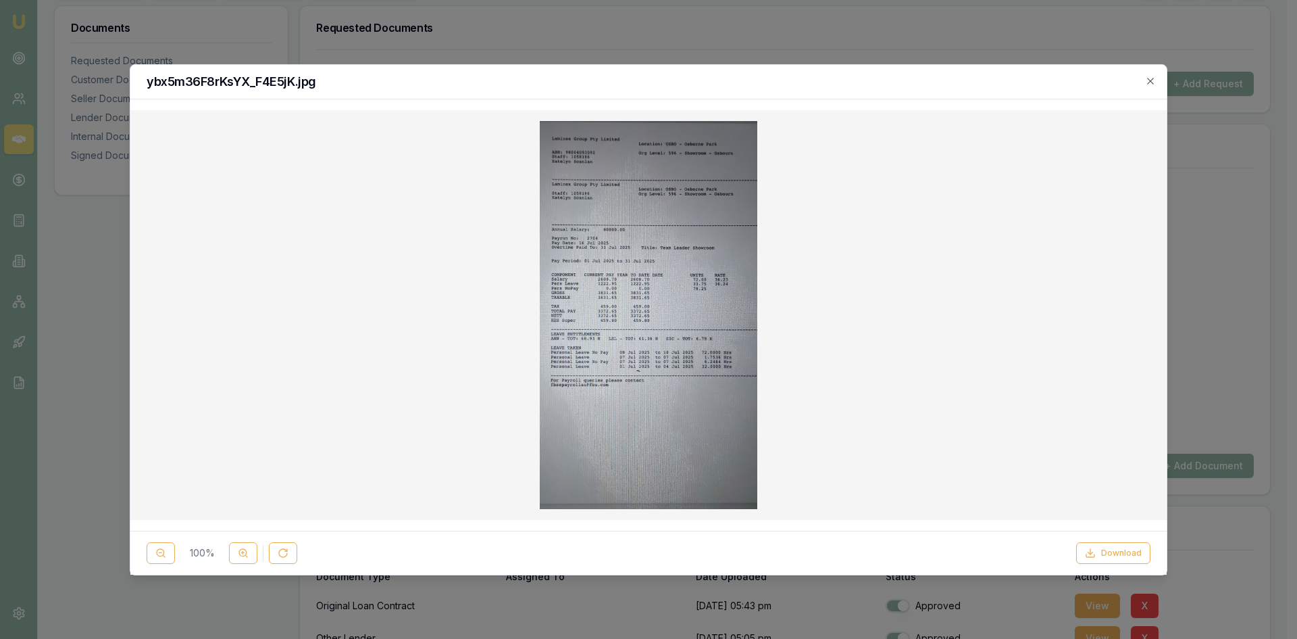
click at [587, 195] on img at bounding box center [649, 315] width 218 height 388
click at [1152, 76] on icon "button" at bounding box center [1150, 81] width 11 height 11
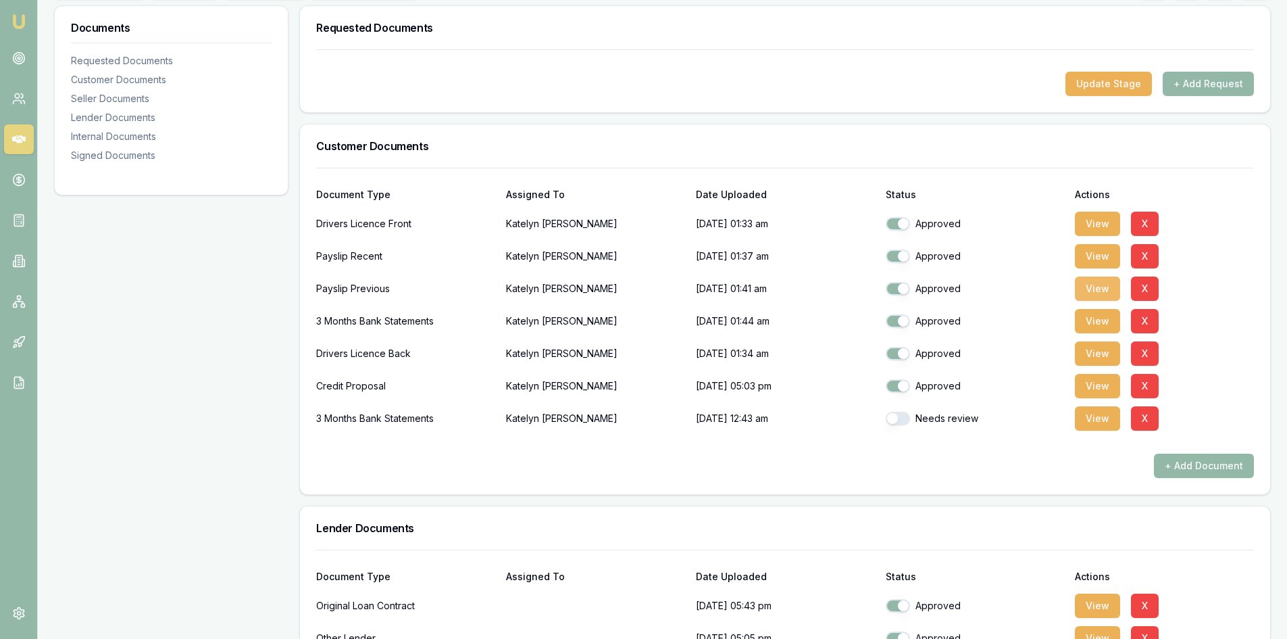
click at [1098, 284] on button "View" at bounding box center [1097, 288] width 45 height 24
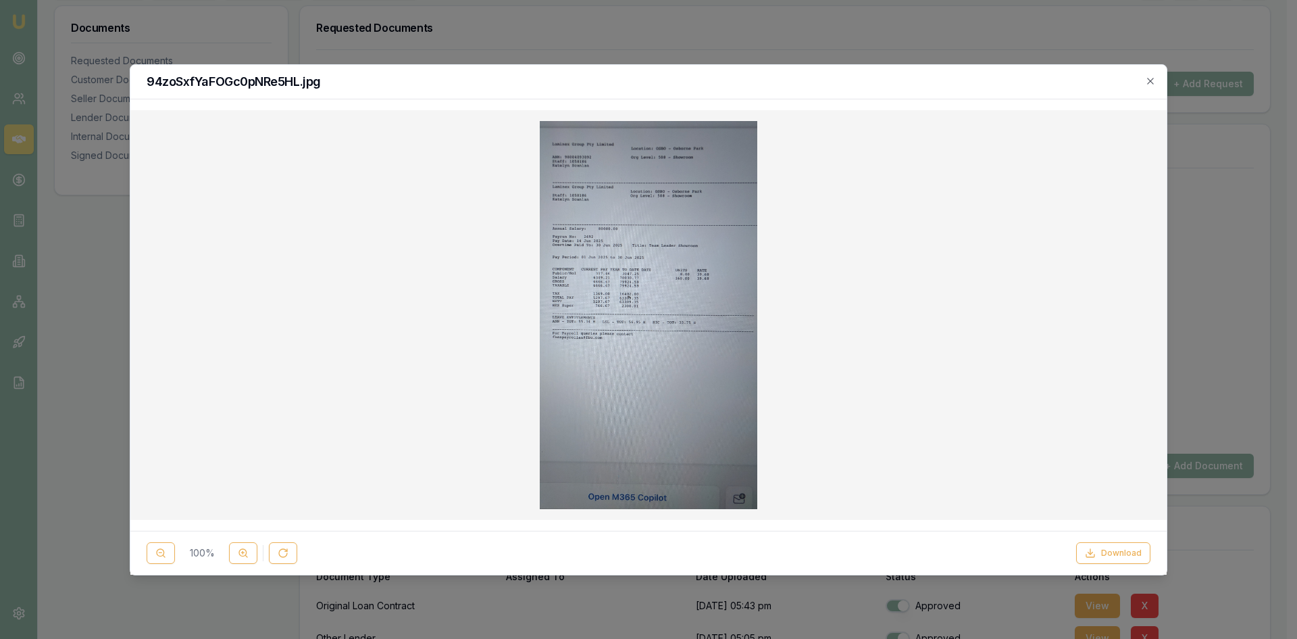
click at [586, 201] on img at bounding box center [649, 315] width 218 height 388
click at [242, 558] on button at bounding box center [243, 553] width 28 height 22
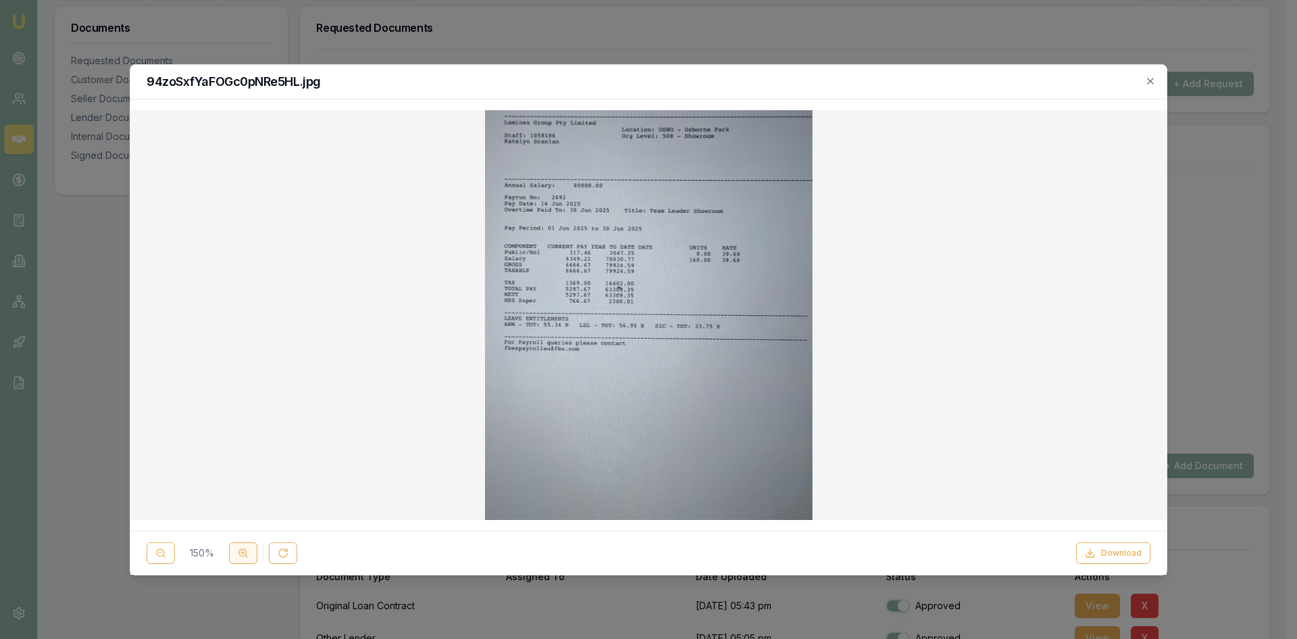
click at [242, 558] on button at bounding box center [243, 553] width 28 height 22
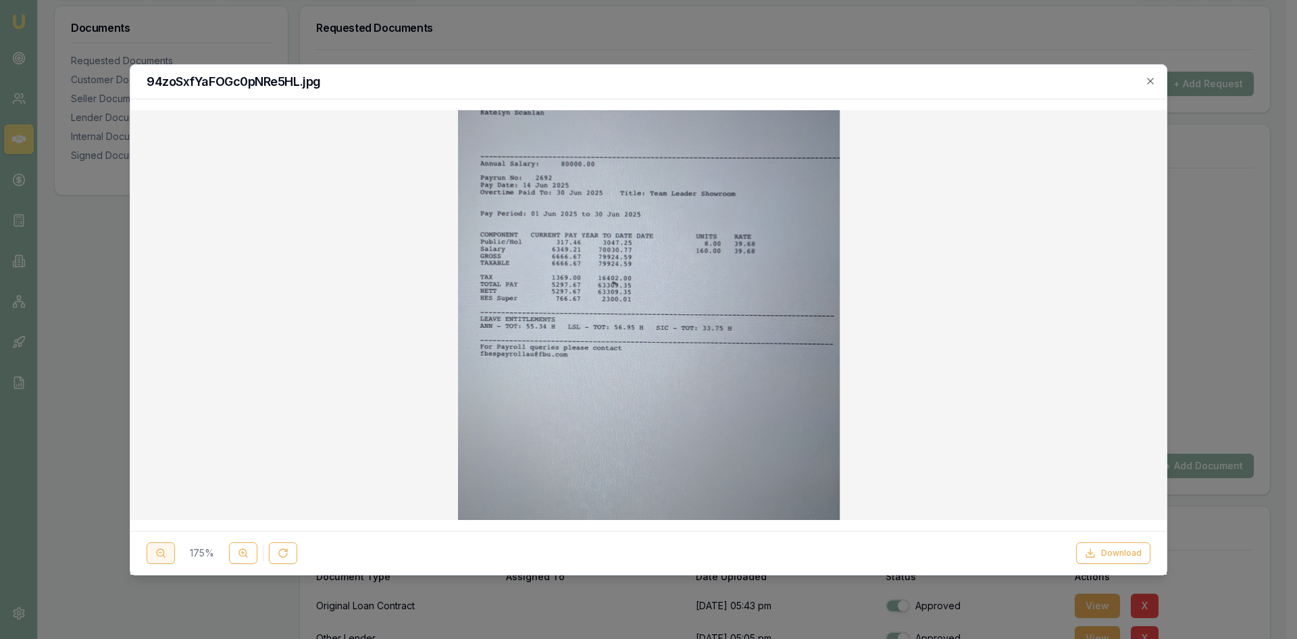
click at [166, 557] on button at bounding box center [161, 553] width 28 height 22
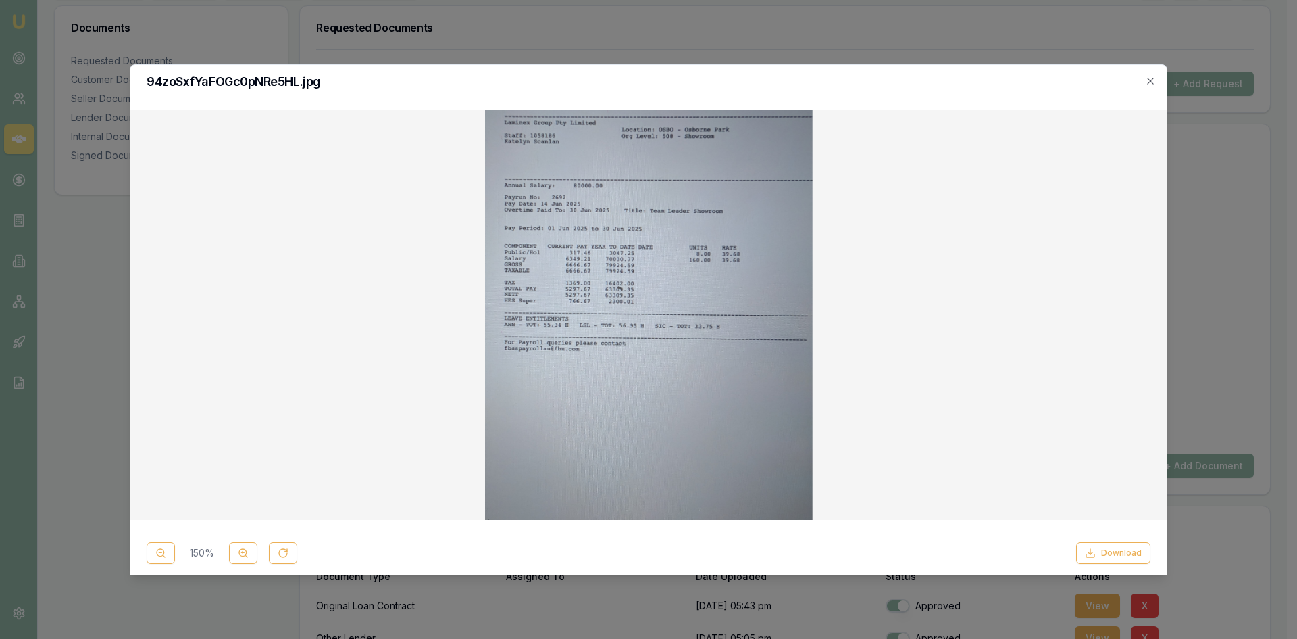
click at [1153, 86] on div "94zoSxfYaFOGc0pNRe5HL.jpg" at bounding box center [648, 82] width 1036 height 34
click at [1154, 80] on icon "button" at bounding box center [1150, 81] width 11 height 11
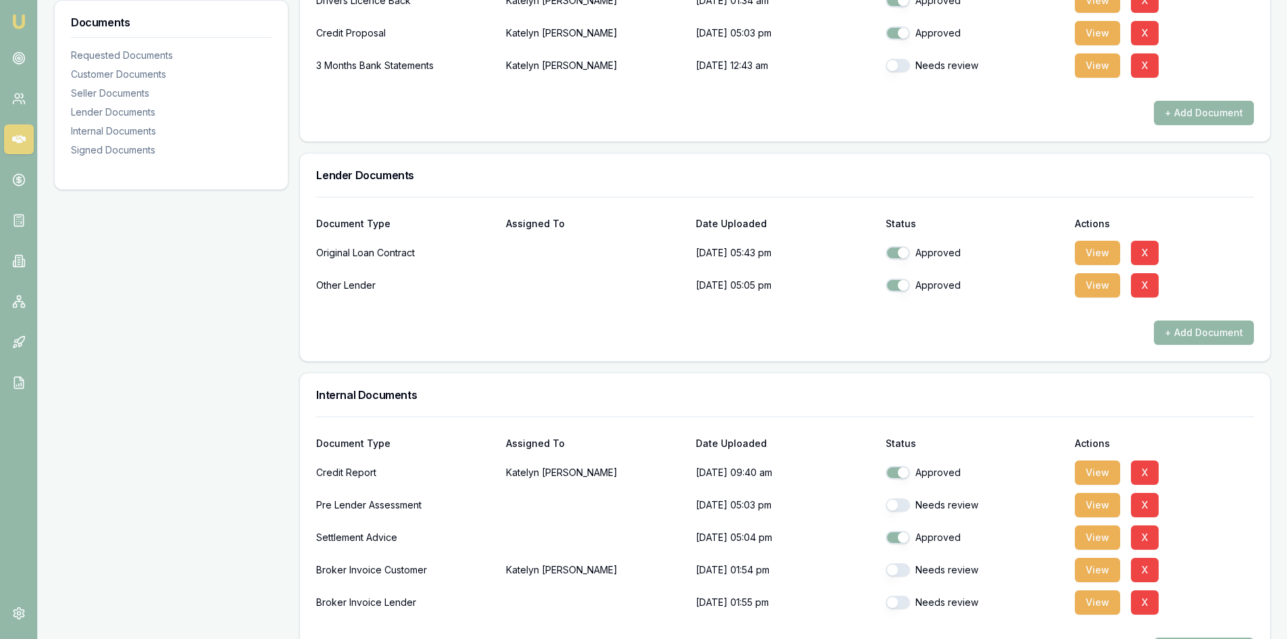
scroll to position [353, 0]
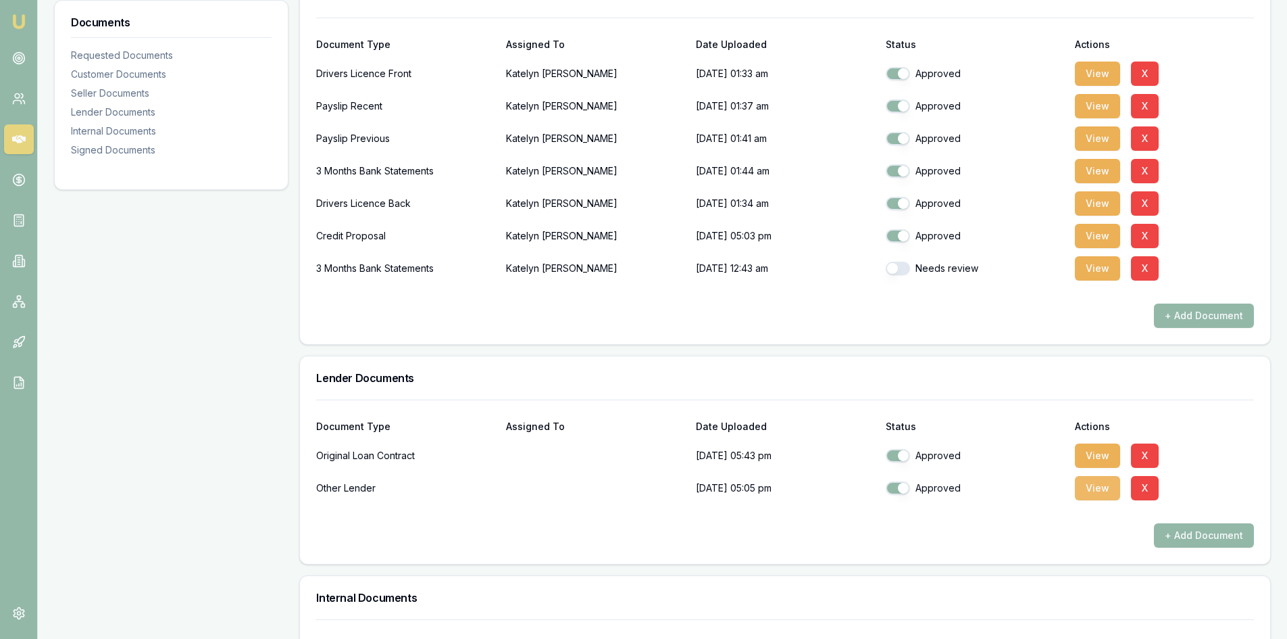
click at [1093, 495] on button "View" at bounding box center [1097, 488] width 45 height 24
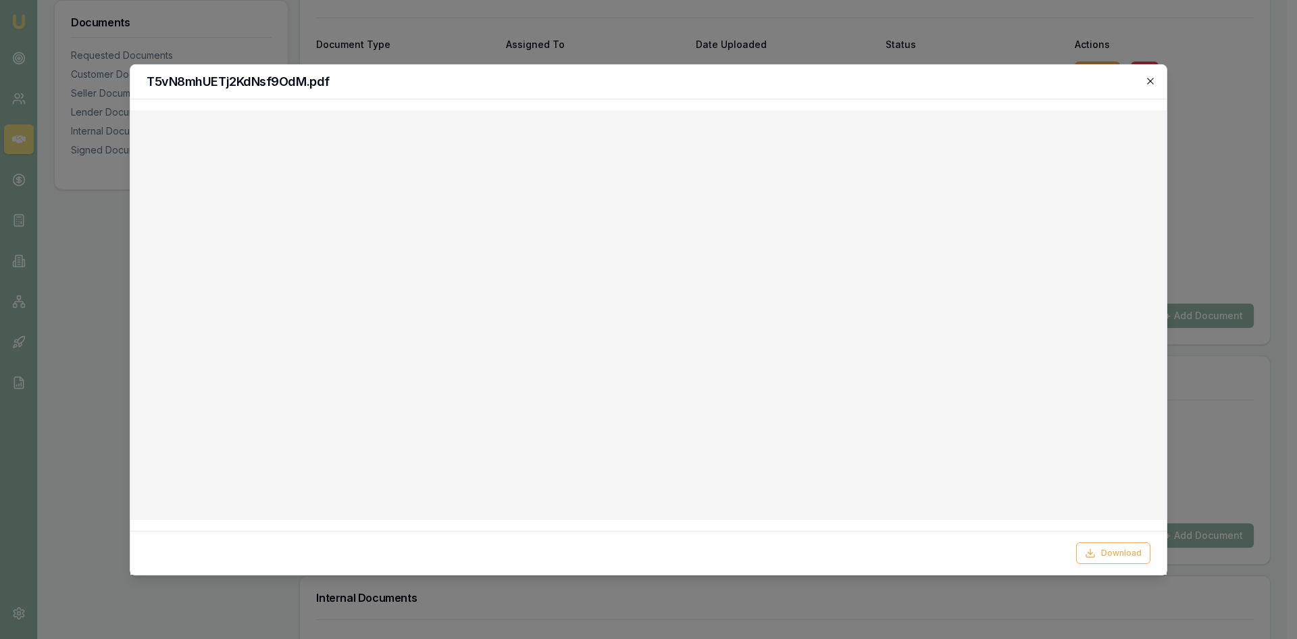
click at [1150, 78] on icon "button" at bounding box center [1150, 81] width 11 height 11
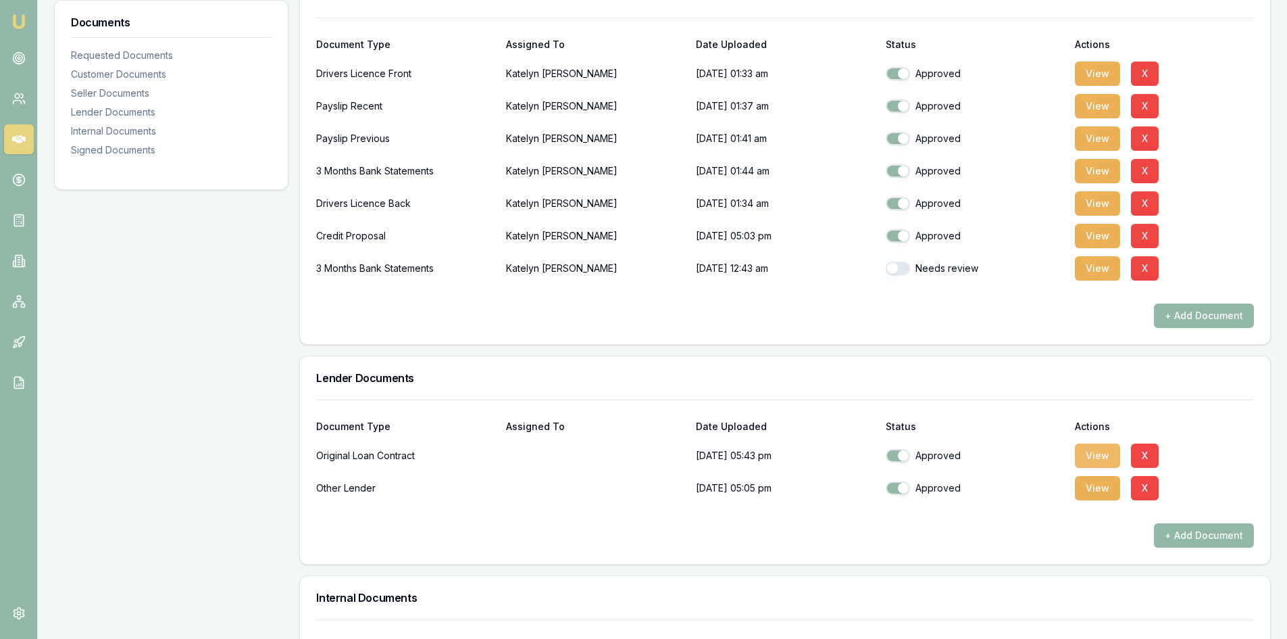
click at [1089, 451] on button "View" at bounding box center [1097, 455] width 45 height 24
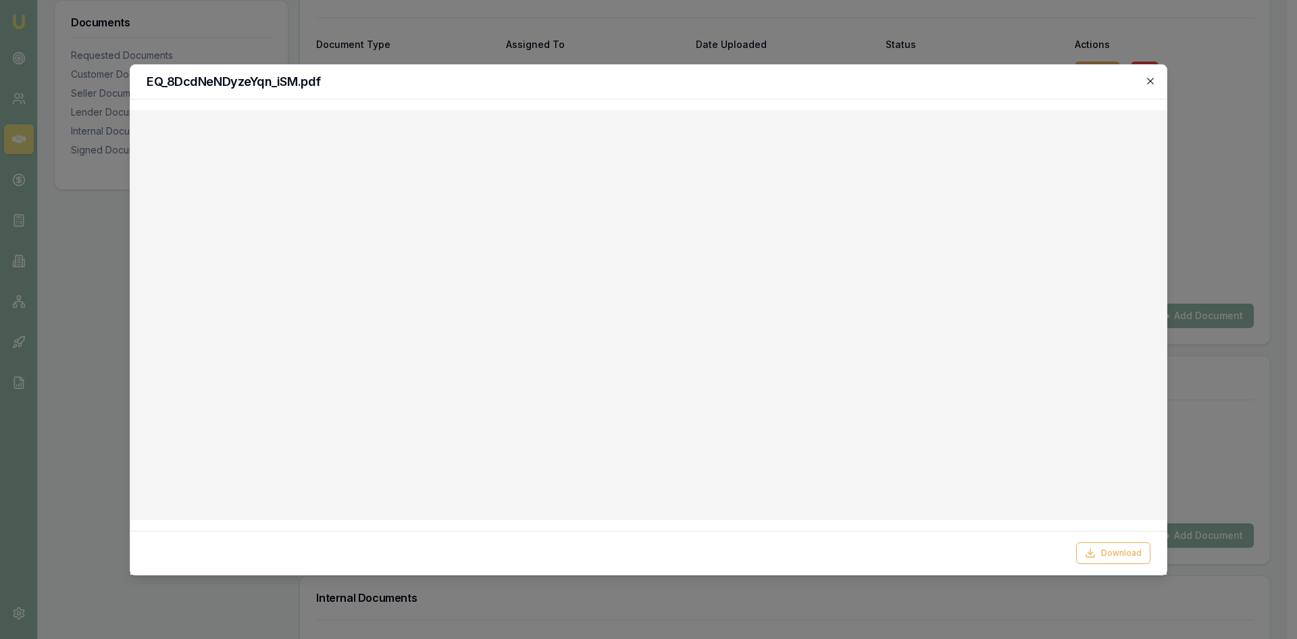
click at [1153, 80] on icon "button" at bounding box center [1150, 81] width 11 height 11
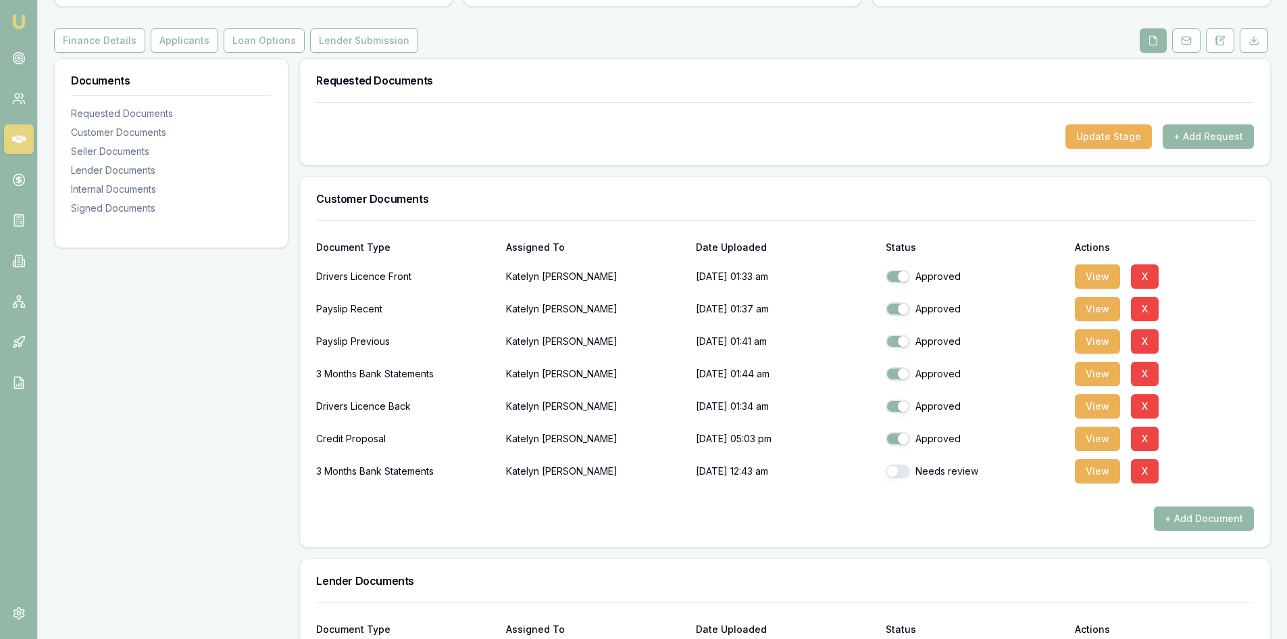
scroll to position [0, 0]
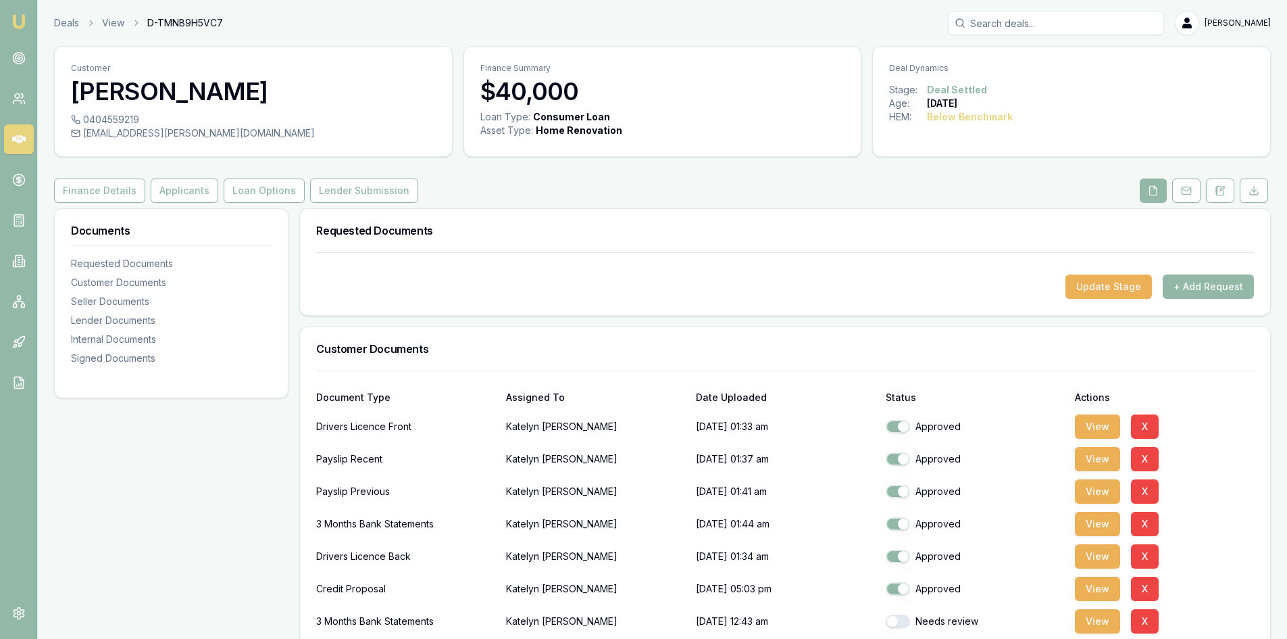
click at [1068, 16] on input "Search deals" at bounding box center [1056, 23] width 216 height 24
type input "[PERSON_NAME]"
click at [1048, 68] on p "0459180201" at bounding box center [1056, 73] width 204 height 14
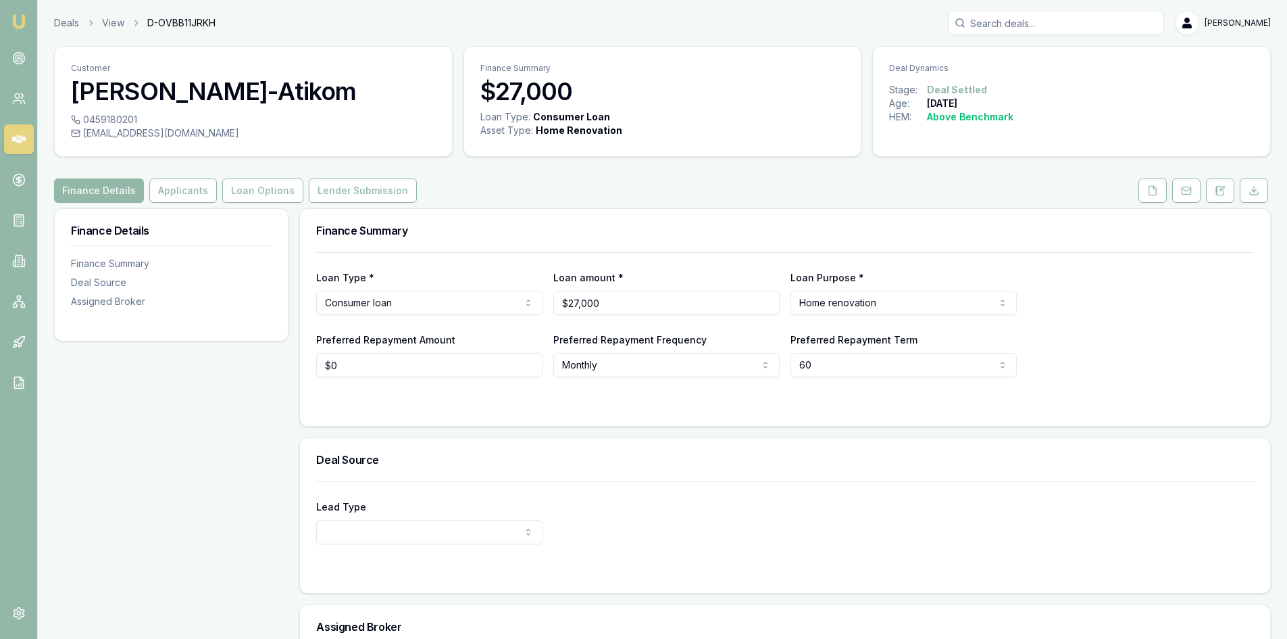
click at [1158, 339] on div "Preferred Repayment Amount $0 Preferred Repayment Frequency Monthly Weekly Fort…" at bounding box center [785, 354] width 938 height 46
click at [1157, 193] on icon at bounding box center [1152, 190] width 7 height 9
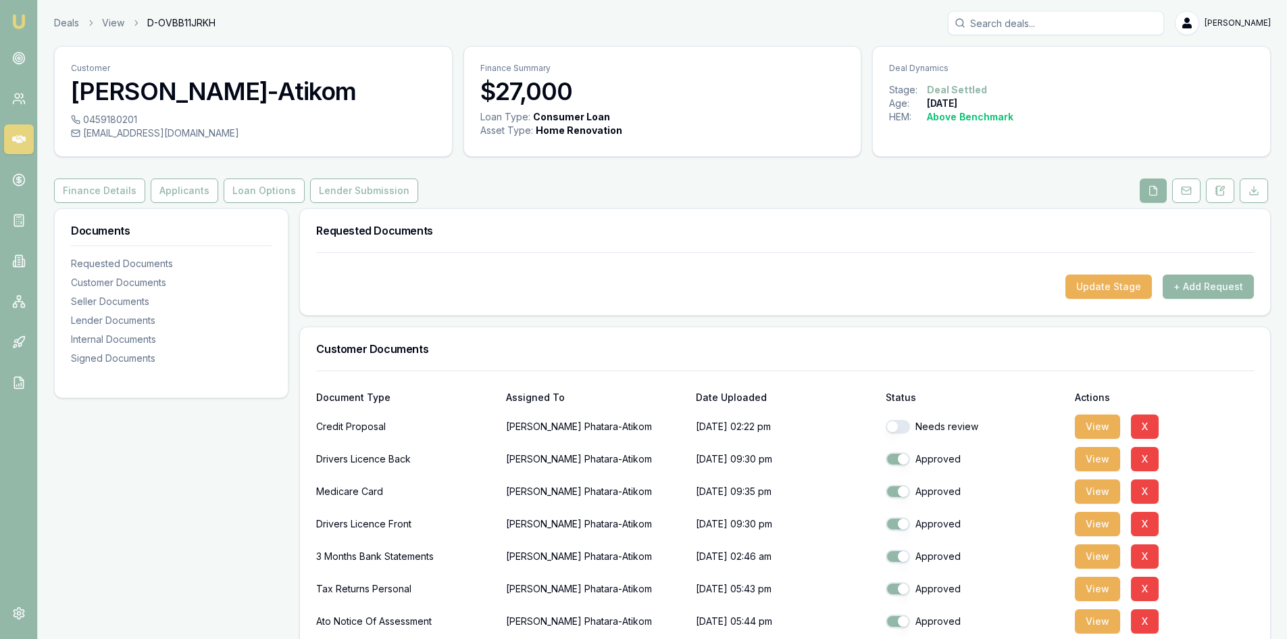
scroll to position [68, 0]
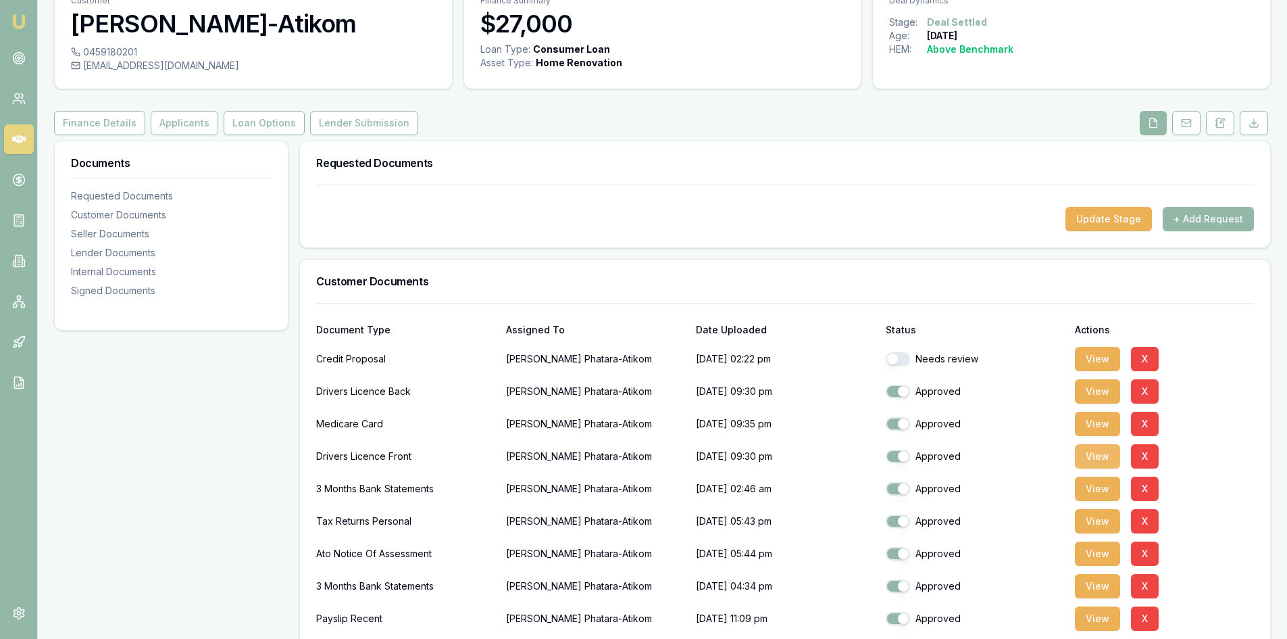
click at [1106, 458] on button "View" at bounding box center [1097, 456] width 45 height 24
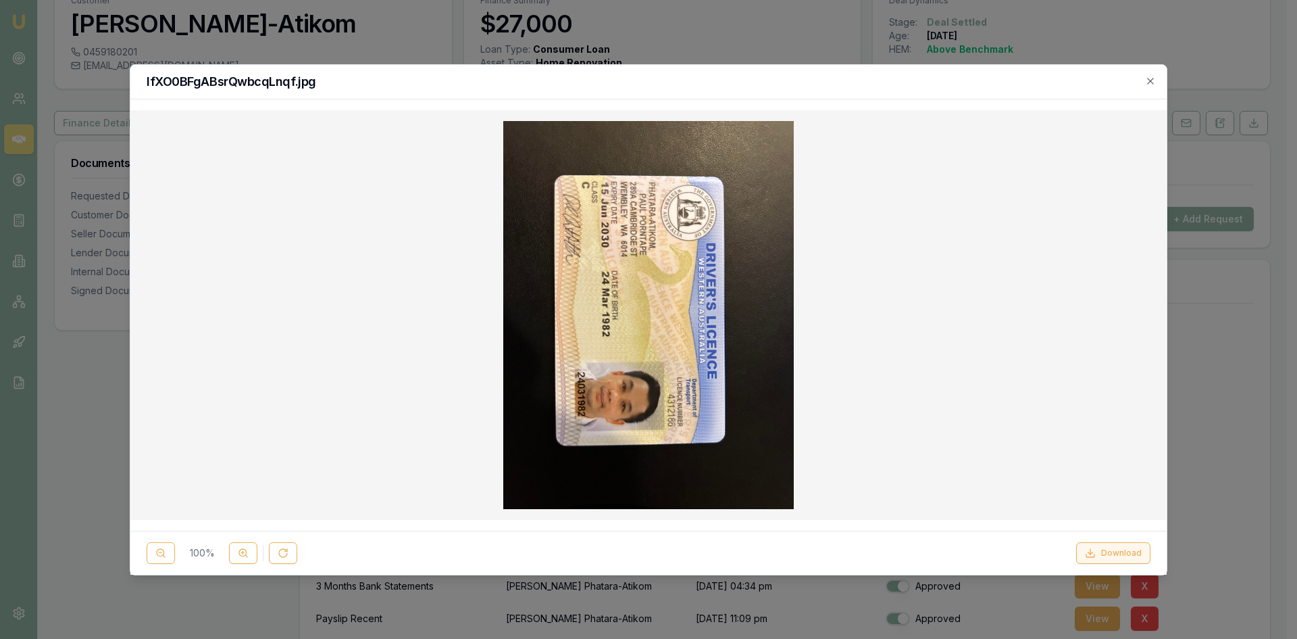
click at [1098, 561] on button "Download" at bounding box center [1113, 553] width 74 height 22
click at [1151, 420] on div at bounding box center [648, 315] width 1015 height 388
click at [1125, 356] on div at bounding box center [648, 315] width 1015 height 388
click at [1148, 82] on icon "button" at bounding box center [1150, 81] width 11 height 11
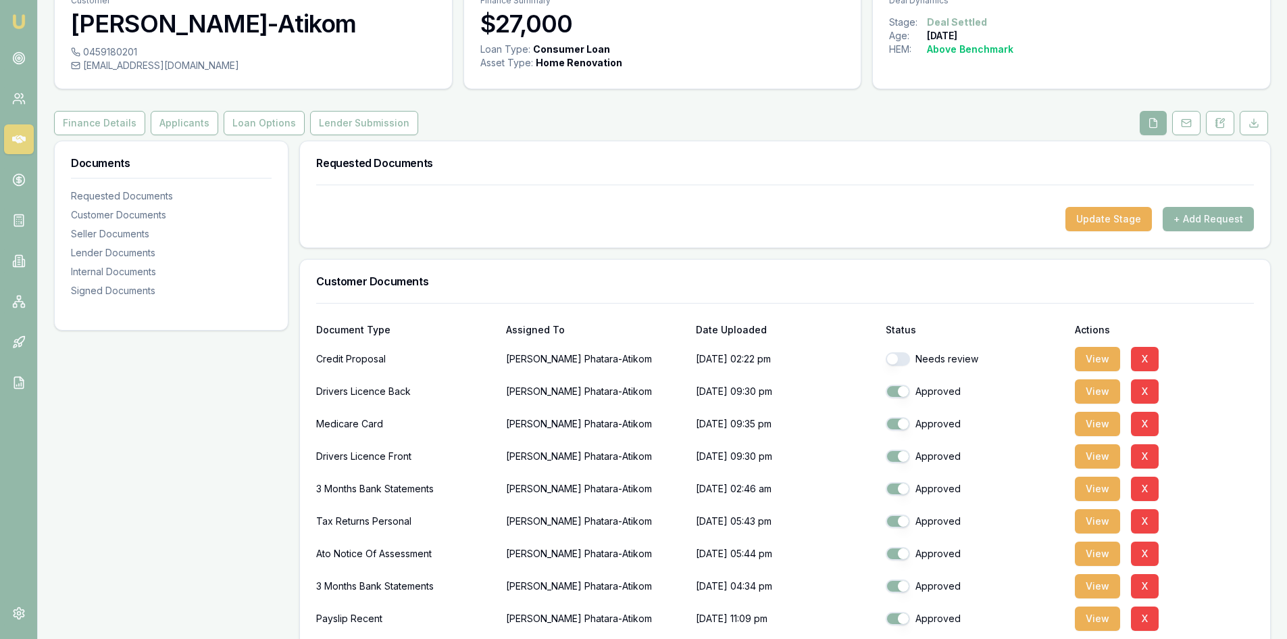
scroll to position [0, 0]
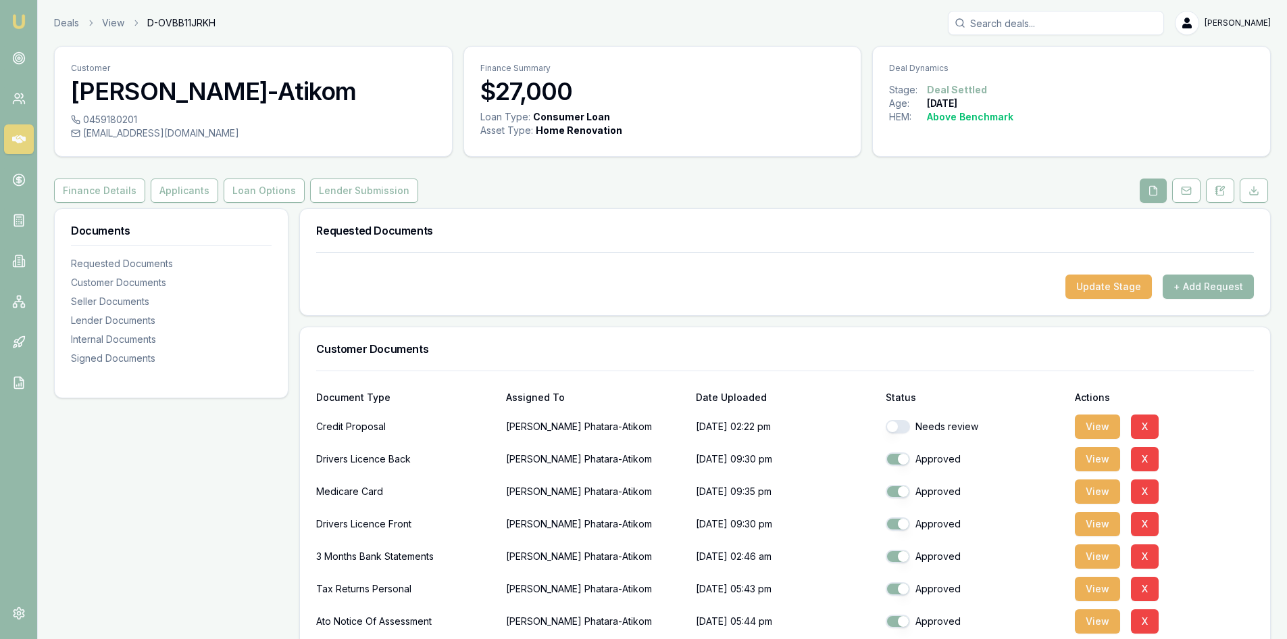
click at [1042, 24] on input "Search deals" at bounding box center [1056, 23] width 216 height 24
paste input "[PERSON_NAME]"
type input "[PERSON_NAME]"
drag, startPoint x: 180, startPoint y: 190, endPoint x: 195, endPoint y: 190, distance: 14.2
click at [180, 190] on button "Applicants" at bounding box center [185, 190] width 68 height 24
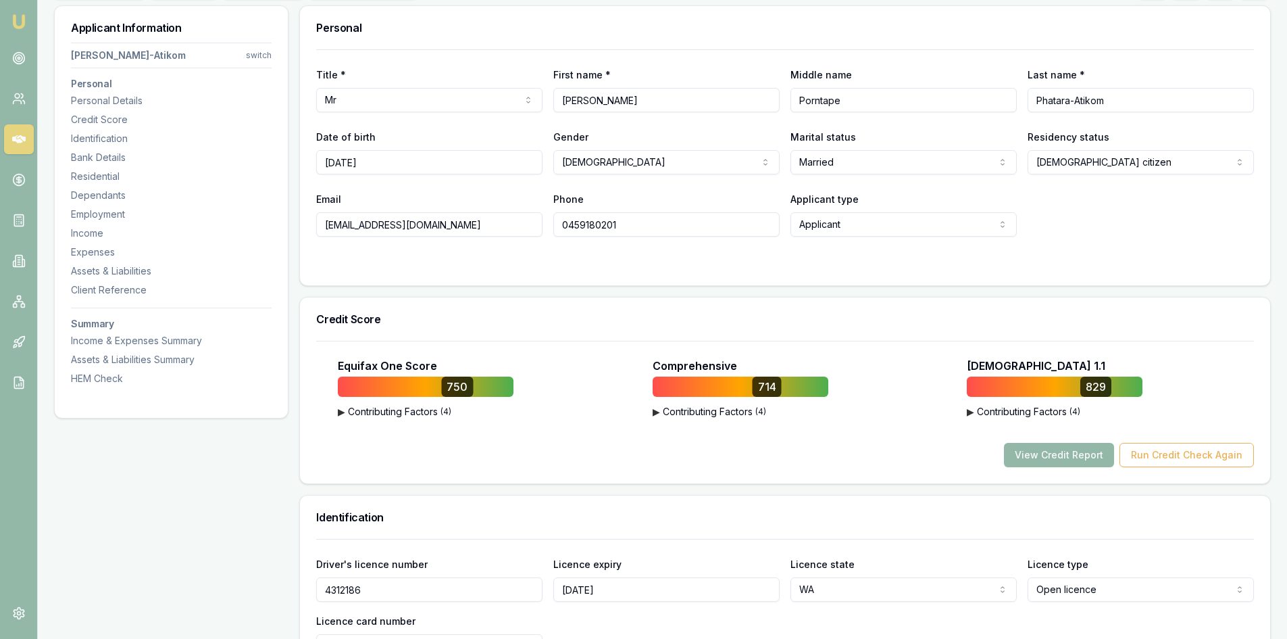
scroll to position [68, 0]
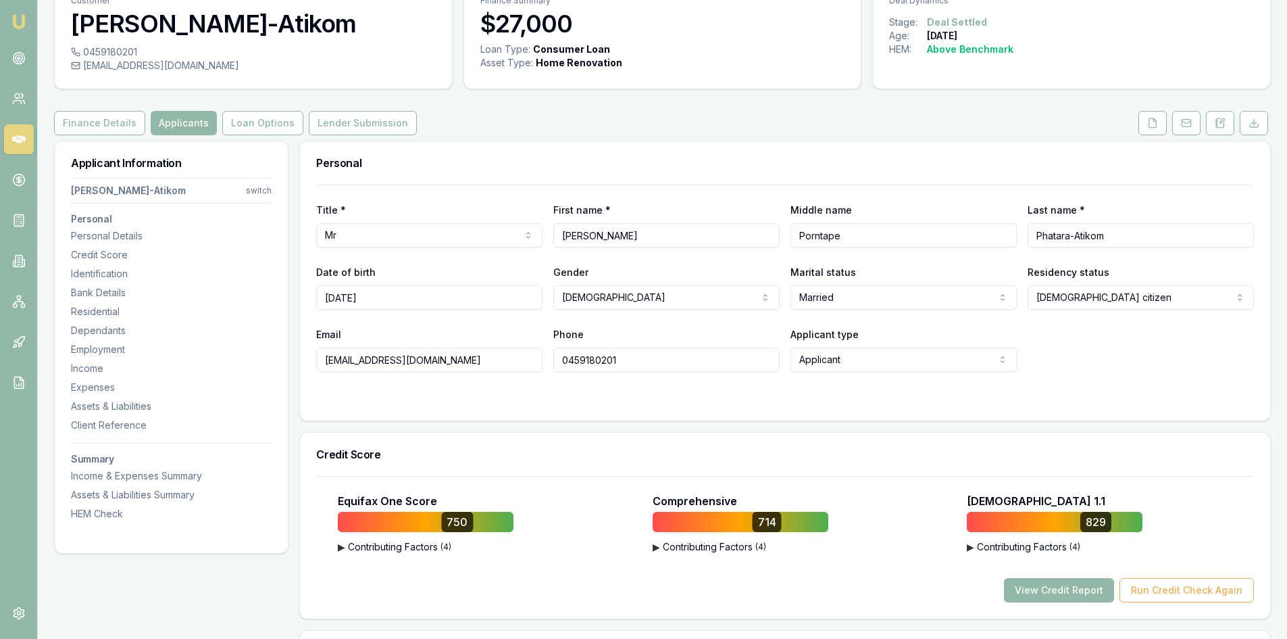
click at [599, 357] on input "0459180201" at bounding box center [666, 359] width 226 height 24
drag, startPoint x: 324, startPoint y: 361, endPoint x: 531, endPoint y: 358, distance: 206.8
click at [531, 358] on input "[EMAIL_ADDRESS][DOMAIN_NAME]" at bounding box center [429, 359] width 226 height 24
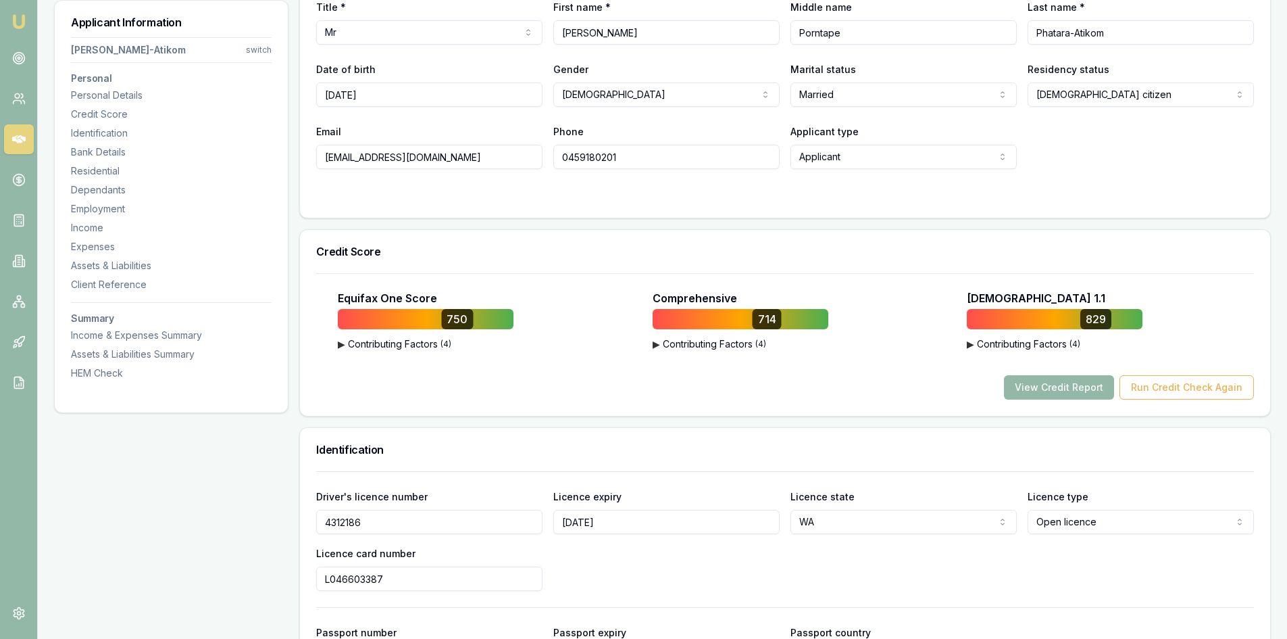
scroll to position [473, 0]
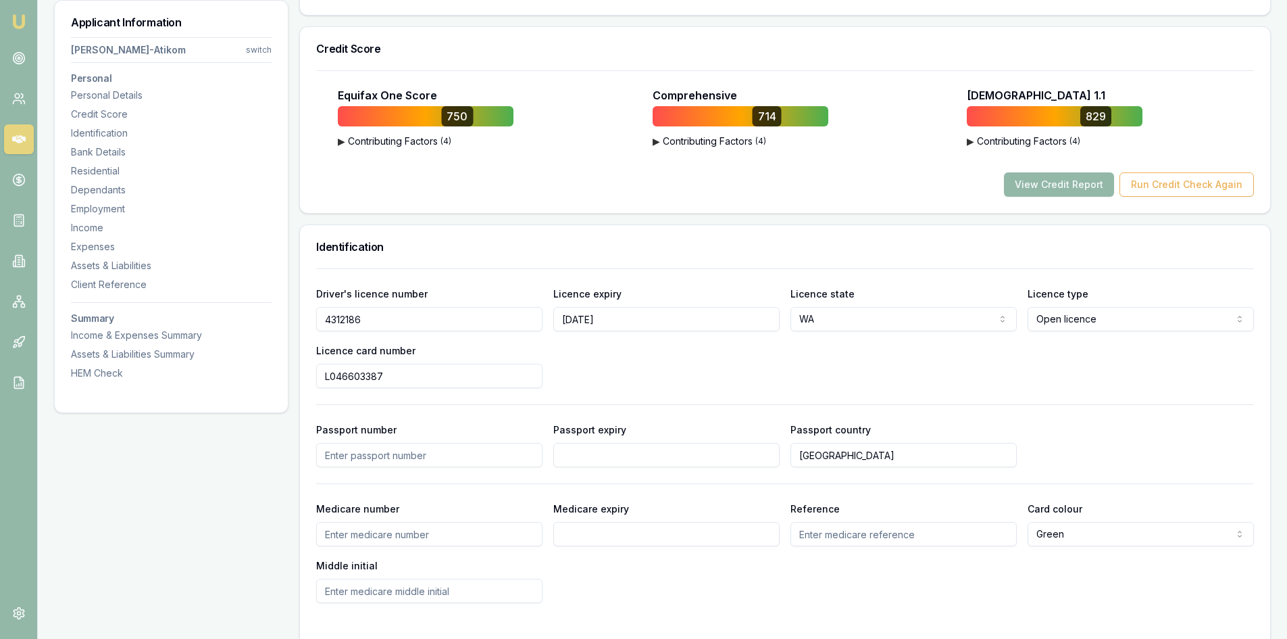
click at [339, 320] on input "4312186" at bounding box center [429, 319] width 226 height 24
click at [353, 376] on input "L046603387" at bounding box center [429, 376] width 226 height 24
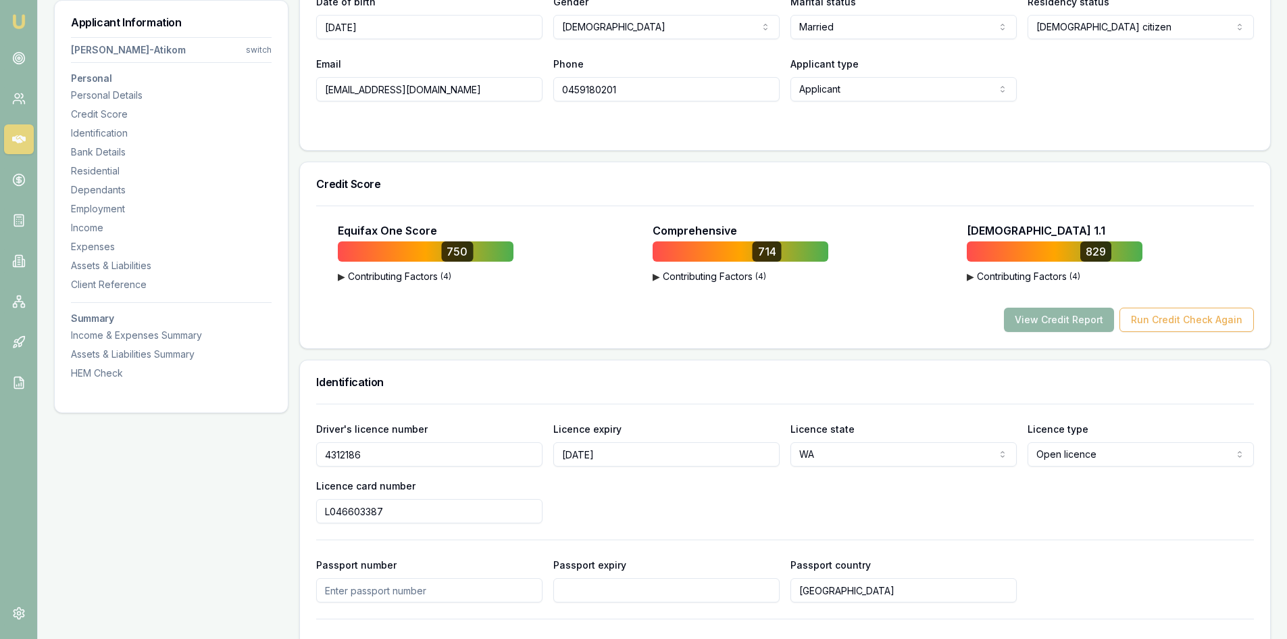
scroll to position [270, 0]
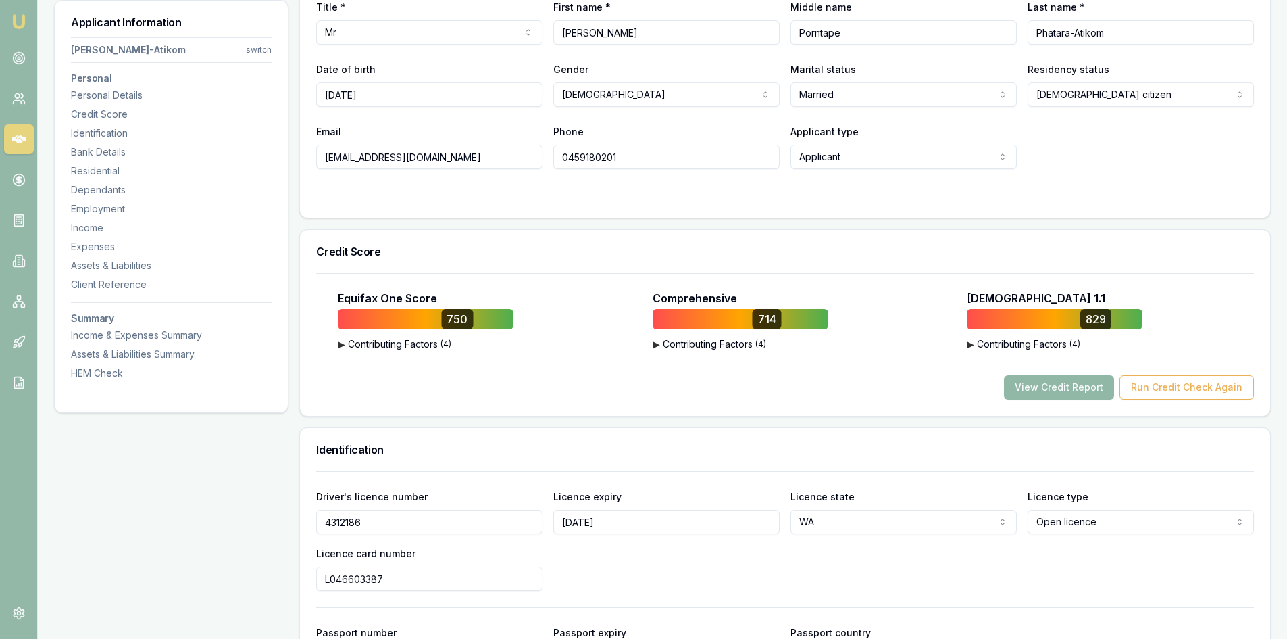
click at [1061, 391] on button "View Credit Report" at bounding box center [1059, 387] width 110 height 24
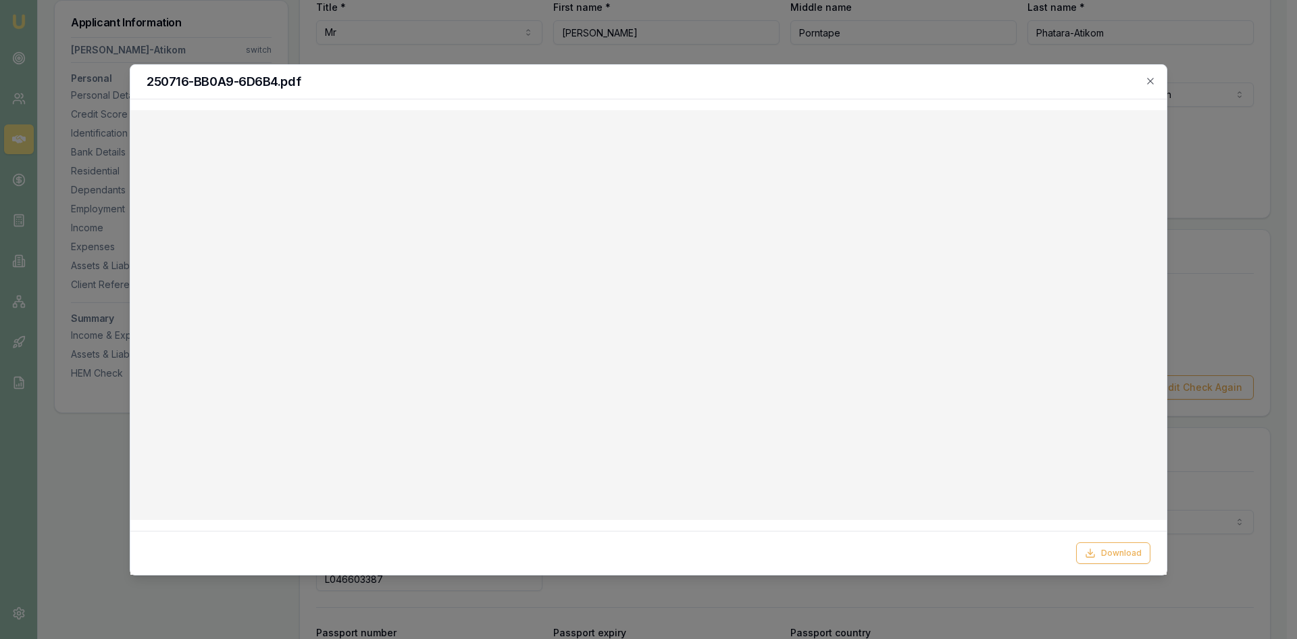
click at [1154, 74] on div "250716-BB0A9-6D6B4.pdf" at bounding box center [648, 82] width 1036 height 34
click at [1149, 78] on icon "button" at bounding box center [1150, 81] width 11 height 11
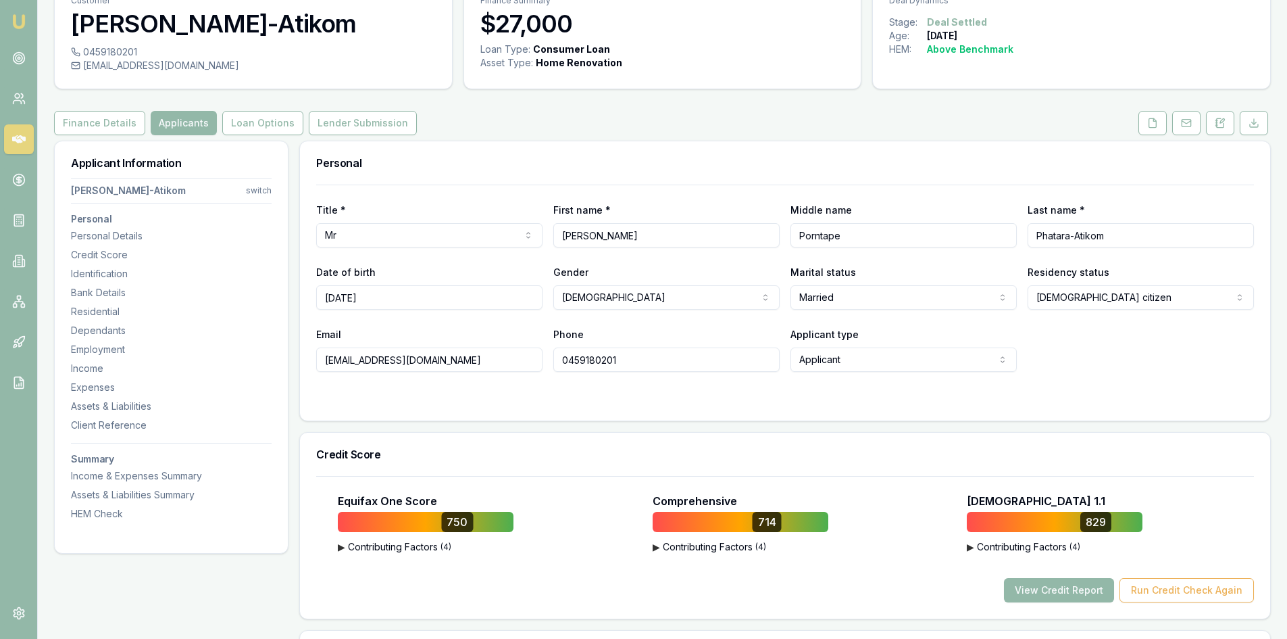
scroll to position [0, 0]
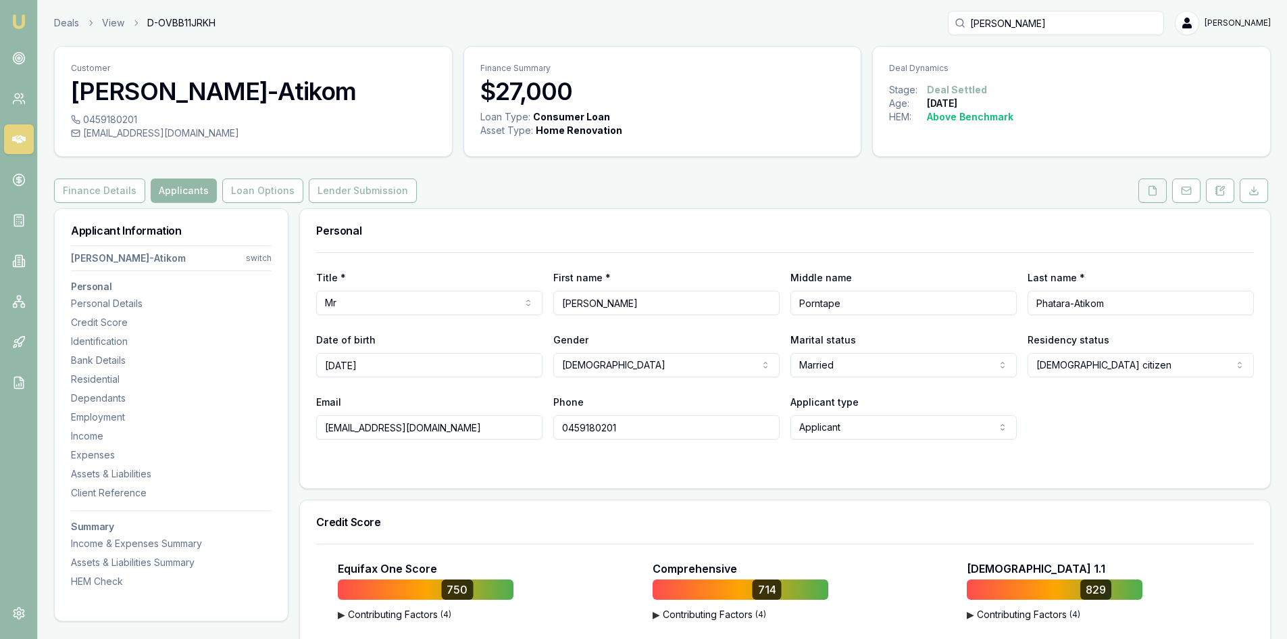
click at [1145, 197] on button at bounding box center [1152, 190] width 28 height 24
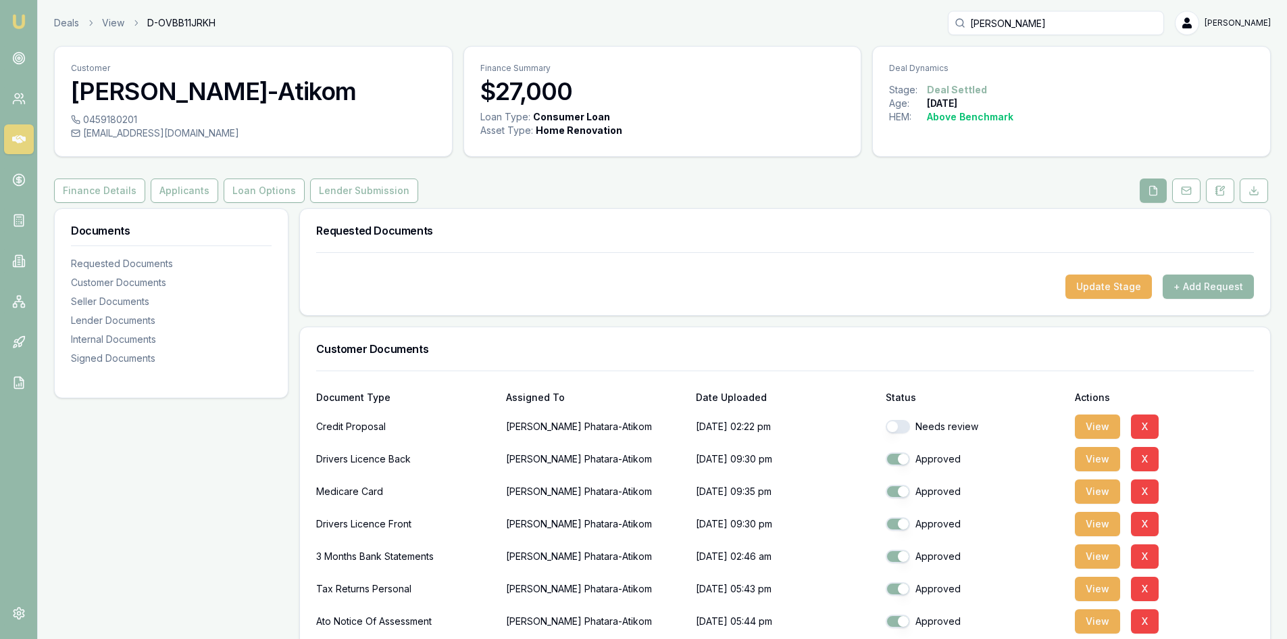
scroll to position [203, 0]
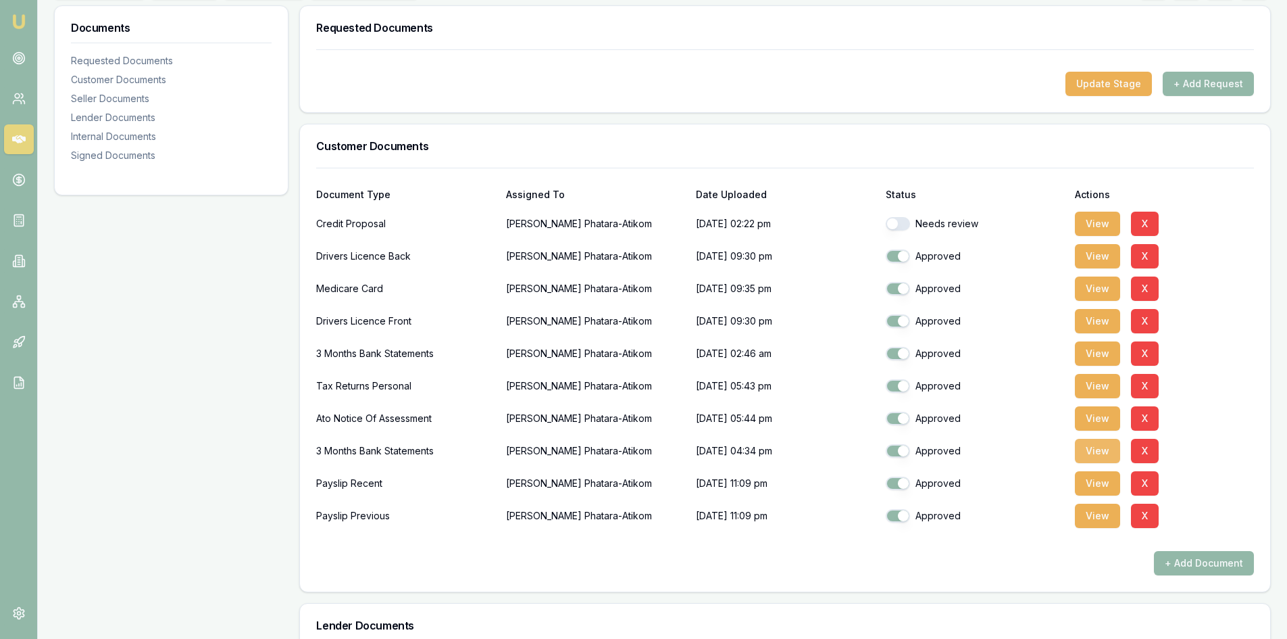
click at [1104, 455] on button "View" at bounding box center [1097, 451] width 45 height 24
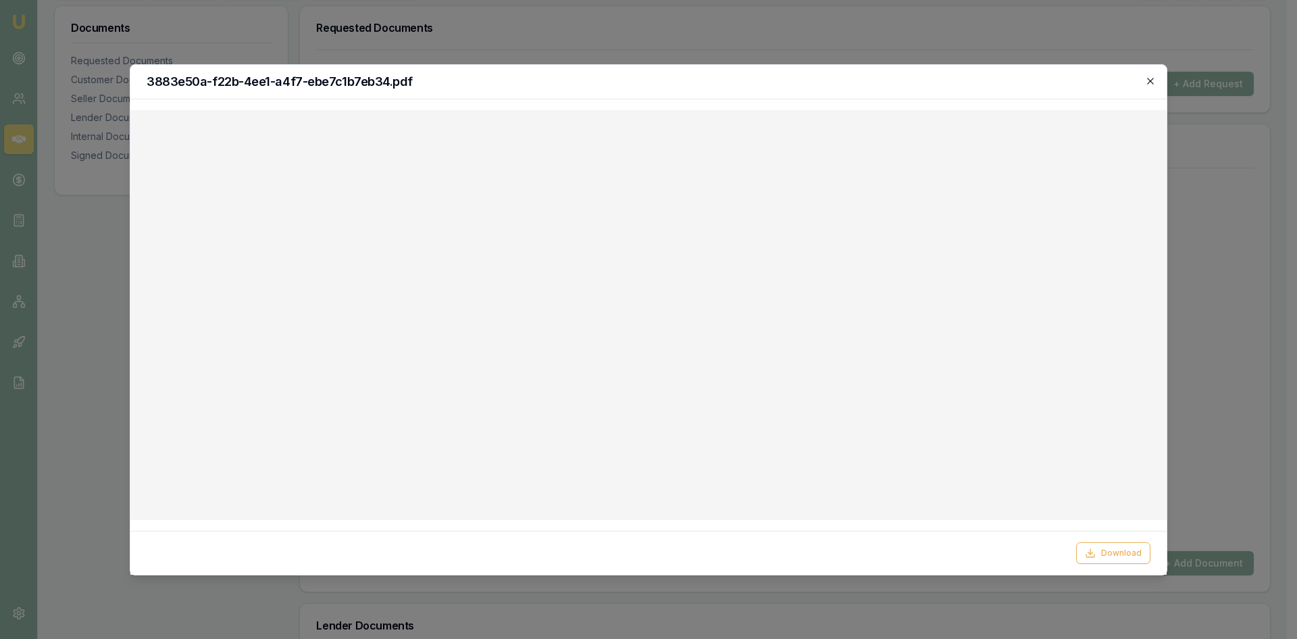
click at [1155, 78] on icon "button" at bounding box center [1150, 81] width 11 height 11
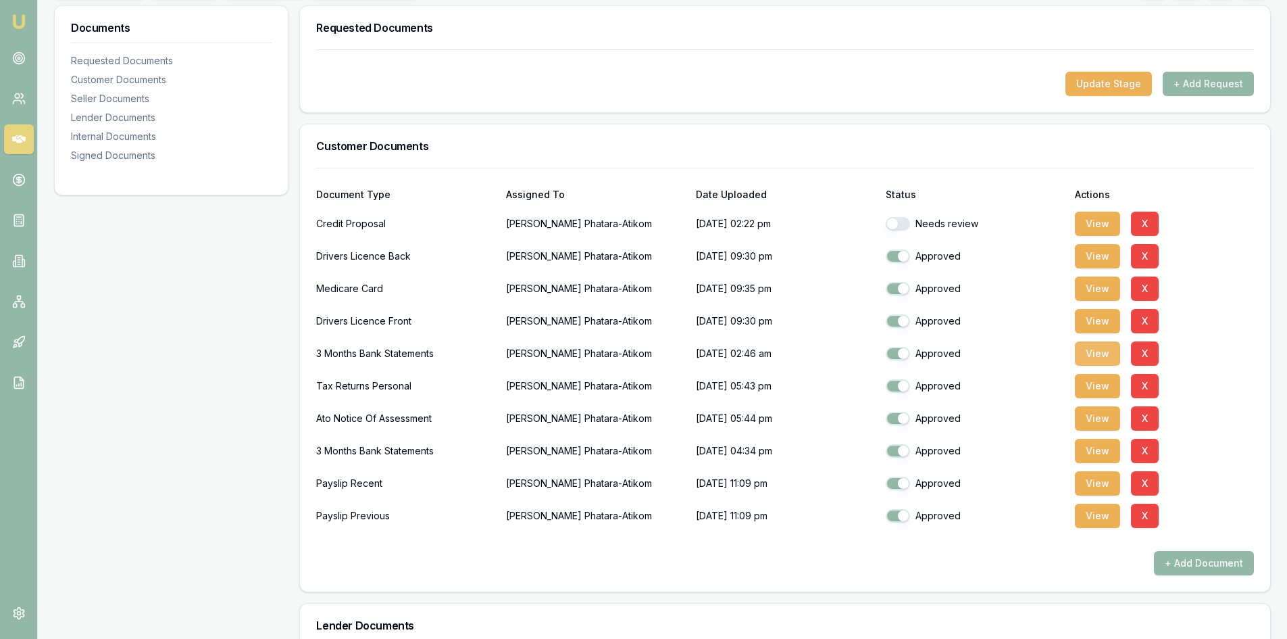
click at [1092, 351] on button "View" at bounding box center [1097, 353] width 45 height 24
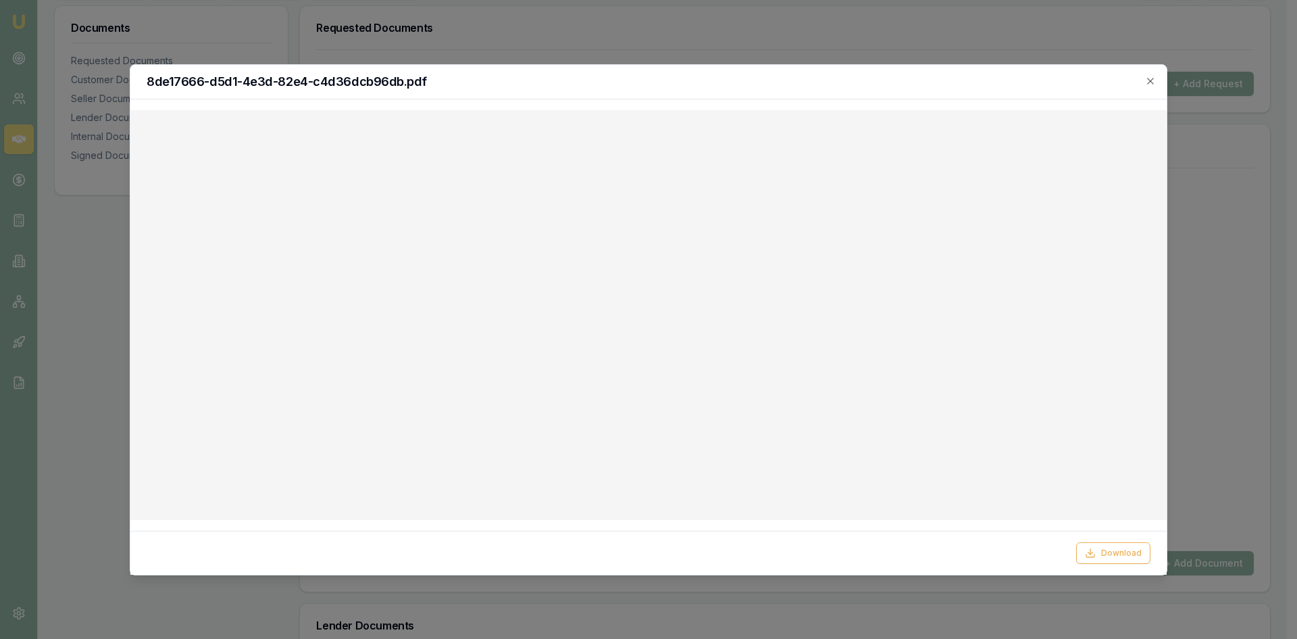
drag, startPoint x: 1151, startPoint y: 80, endPoint x: 1127, endPoint y: 80, distance: 24.3
click at [1152, 80] on icon "button" at bounding box center [1150, 81] width 11 height 11
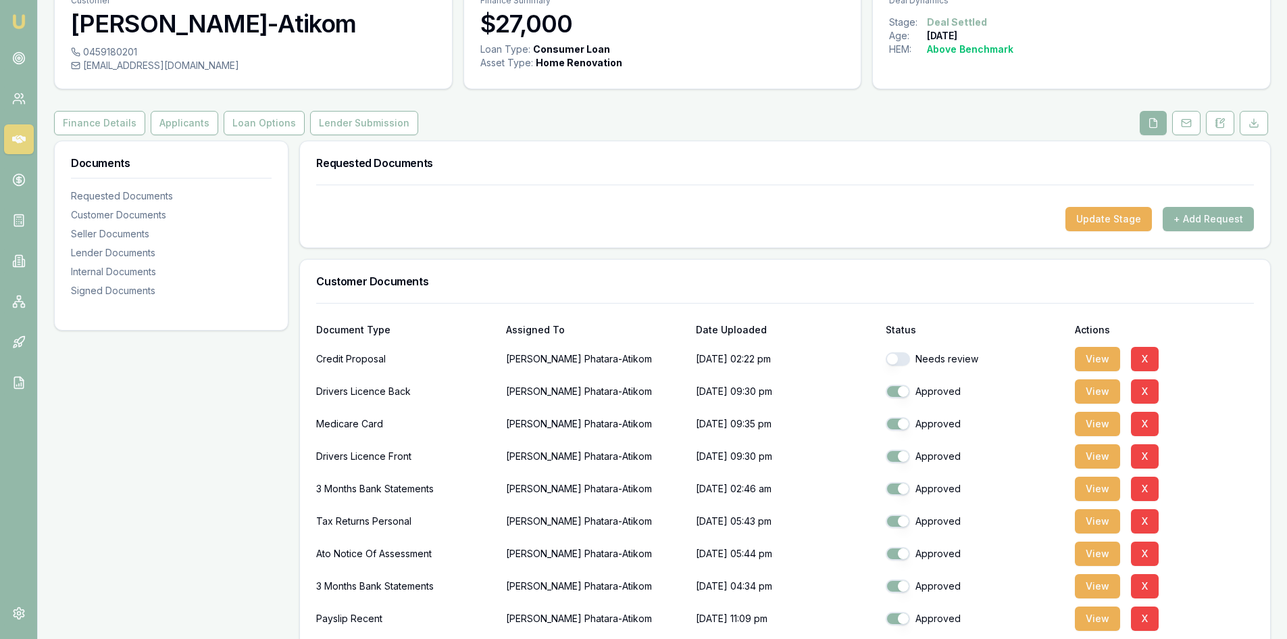
scroll to position [0, 0]
